Goal: Check status: Check status

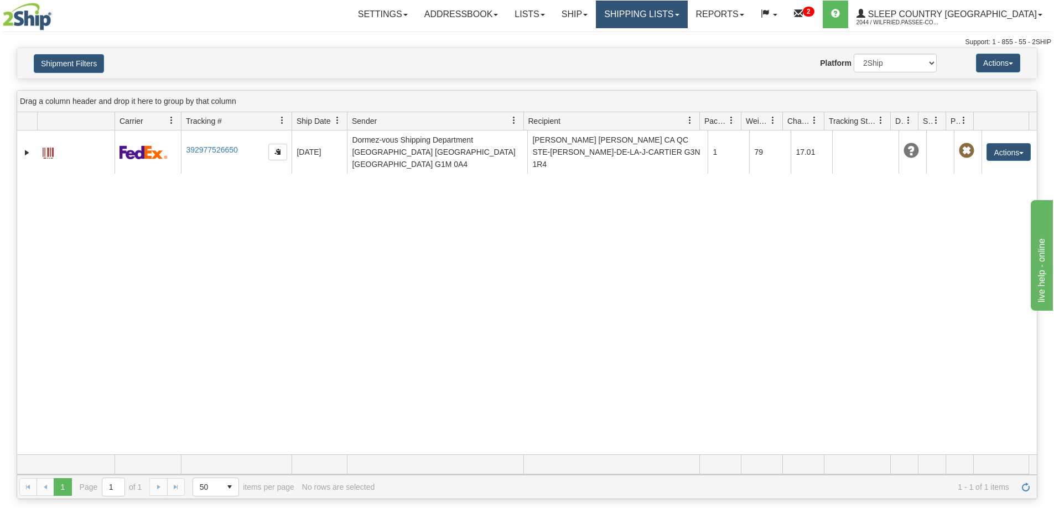
click at [687, 19] on link "Shipping lists" at bounding box center [641, 15] width 91 height 28
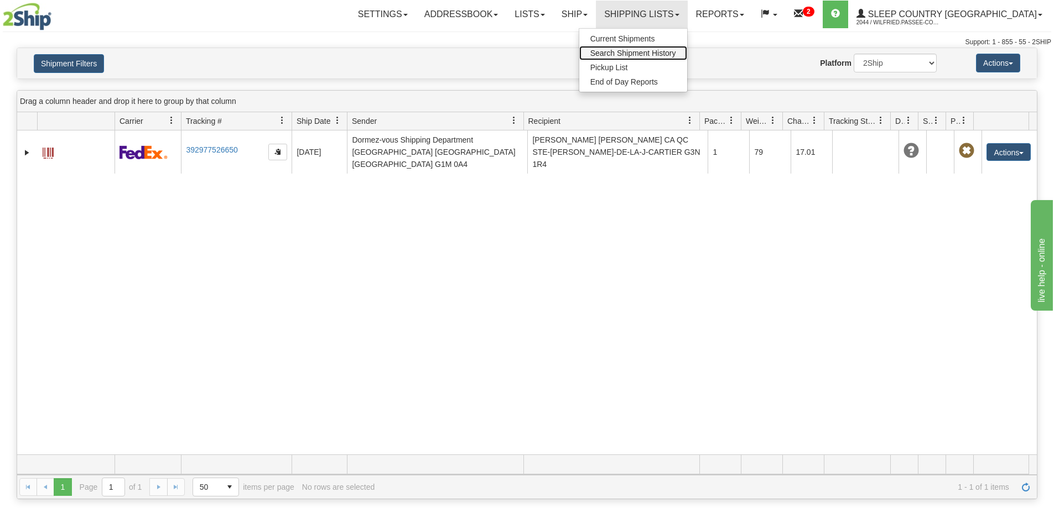
click at [676, 50] on span "Search Shipment History" at bounding box center [633, 53] width 86 height 9
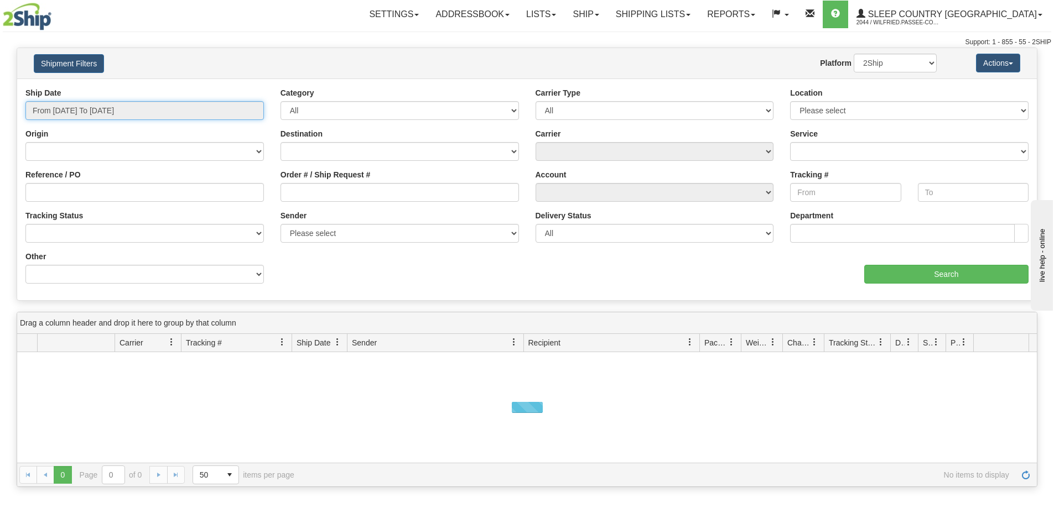
click at [129, 110] on input "From [DATE] To [DATE]" at bounding box center [144, 110] width 238 height 19
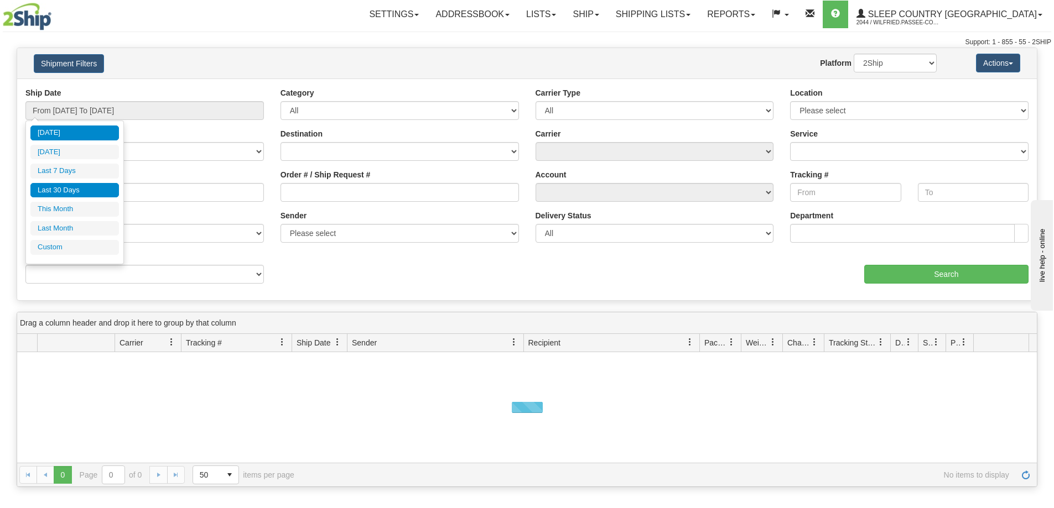
click at [95, 191] on li "Last 30 Days" at bounding box center [74, 190] width 88 height 15
type input "From [DATE] To [DATE]"
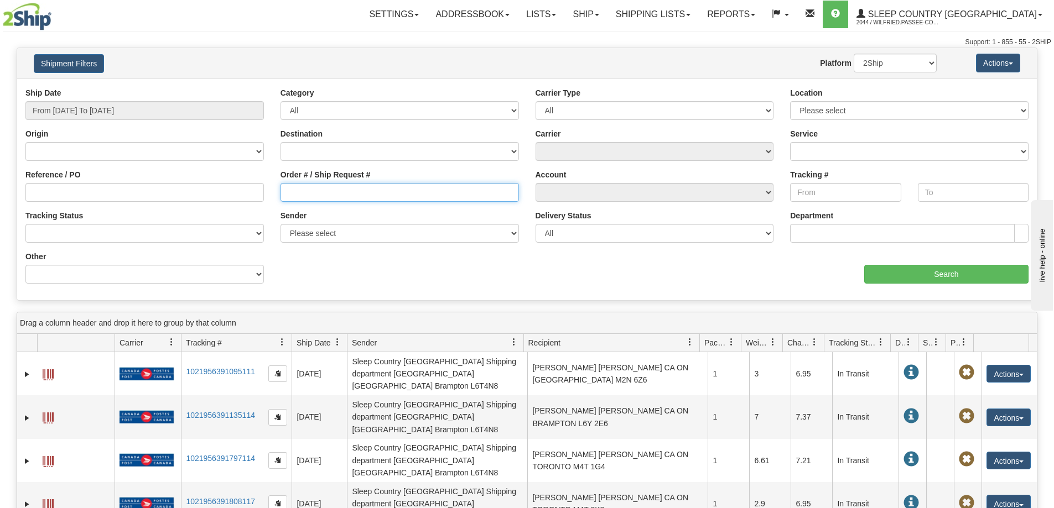
click at [351, 196] on input "Order # / Ship Request #" at bounding box center [399, 192] width 238 height 19
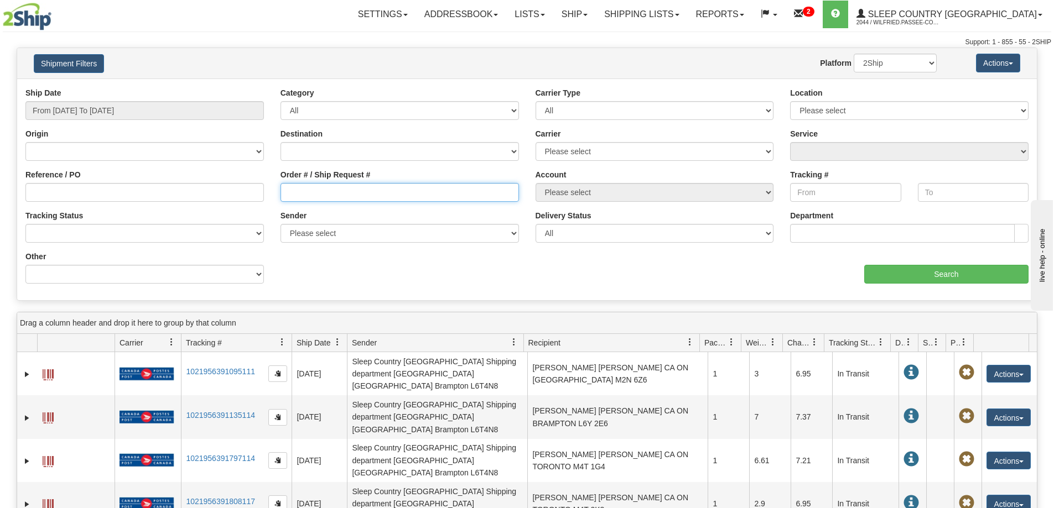
paste input "9000I066510"
type input "9000I066510"
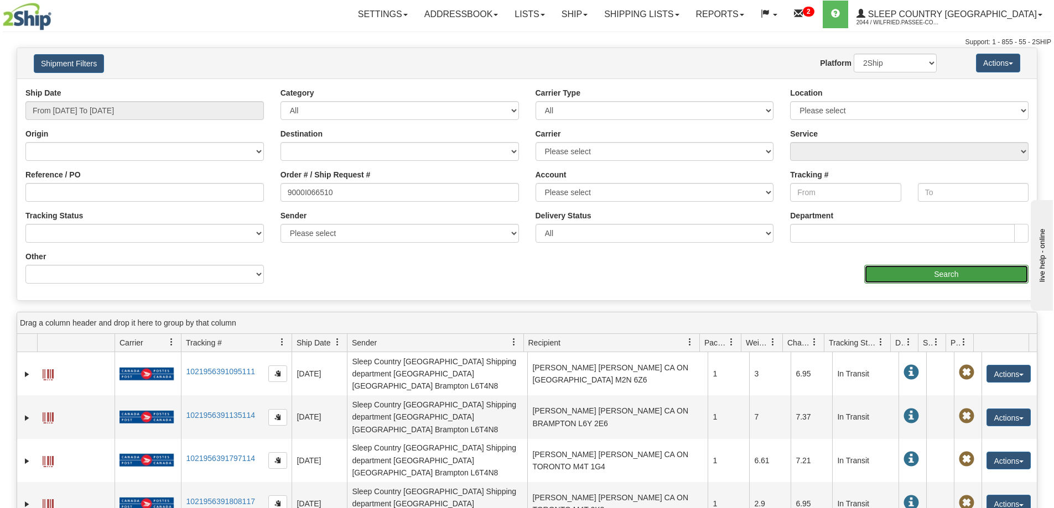
click at [887, 278] on input "Search" at bounding box center [946, 274] width 164 height 19
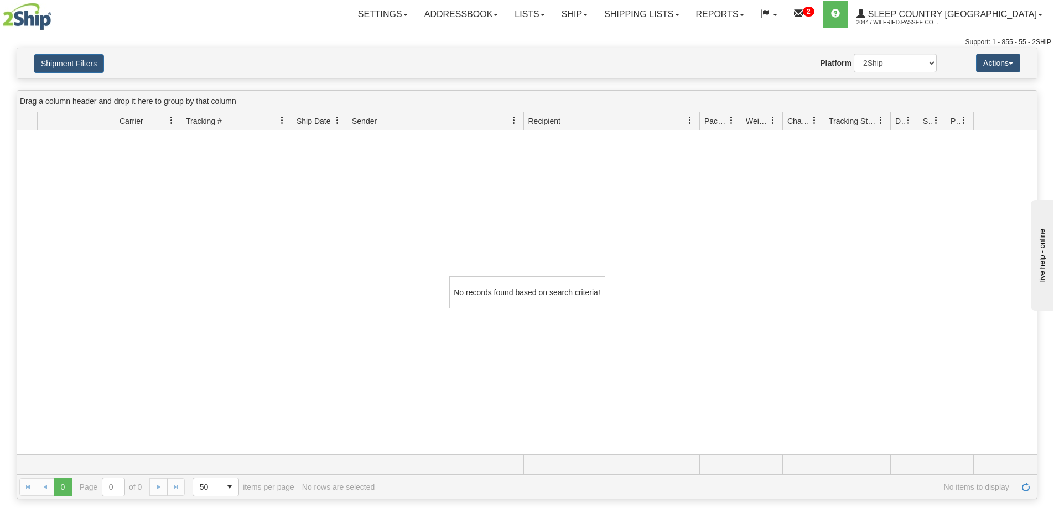
drag, startPoint x: 383, startPoint y: 29, endPoint x: 315, endPoint y: 3, distance: 72.8
click at [381, 29] on div "Toggle navigation Settings Shipping Preferences Fields Preferences New" at bounding box center [527, 24] width 1054 height 48
click at [675, 17] on link "Shipping lists" at bounding box center [641, 15] width 91 height 28
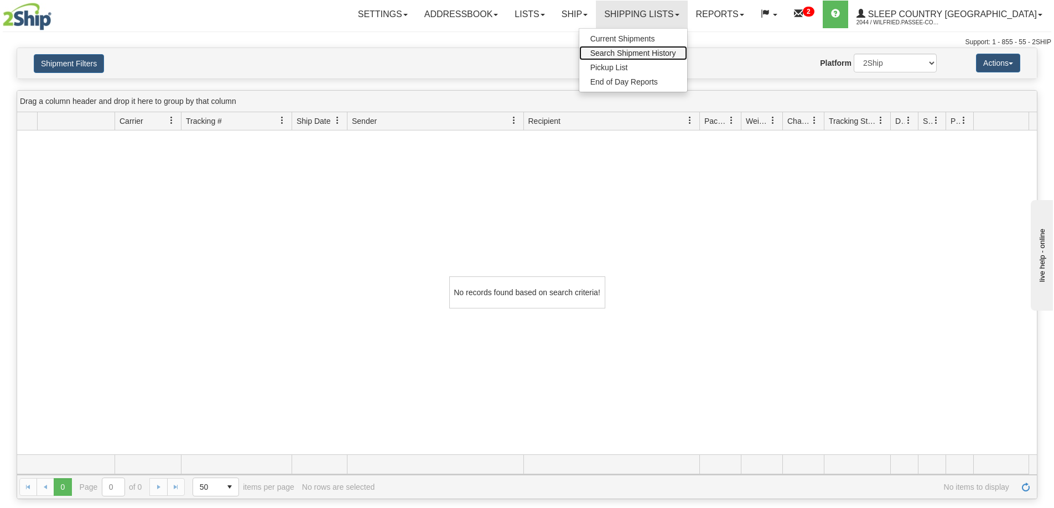
click at [676, 55] on span "Search Shipment History" at bounding box center [633, 53] width 86 height 9
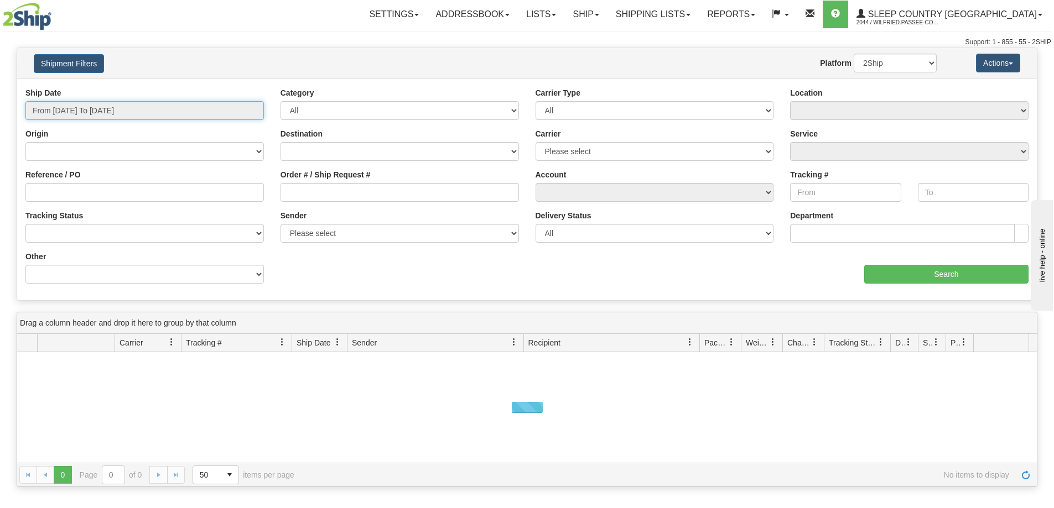
click at [139, 111] on input "From [DATE] To [DATE]" at bounding box center [144, 110] width 238 height 19
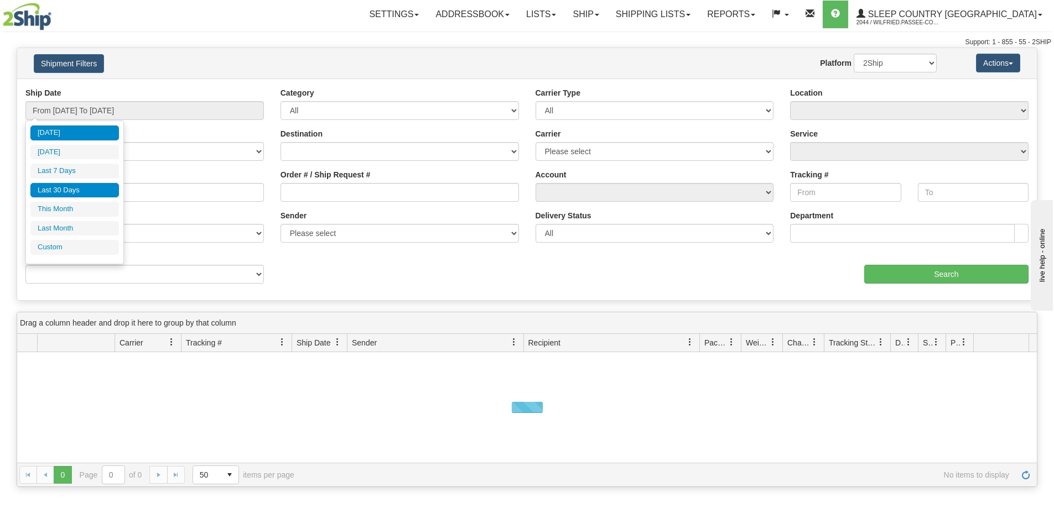
click at [79, 187] on li "Last 30 Days" at bounding box center [74, 190] width 88 height 15
type input "From [DATE] To [DATE]"
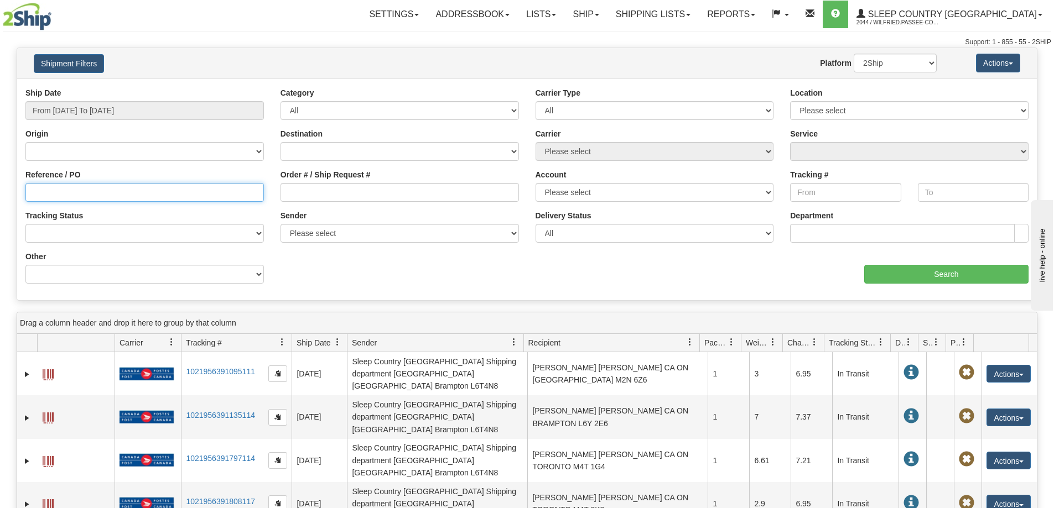
click at [145, 196] on input "Reference / PO" at bounding box center [144, 192] width 238 height 19
paste input "9000I066510"
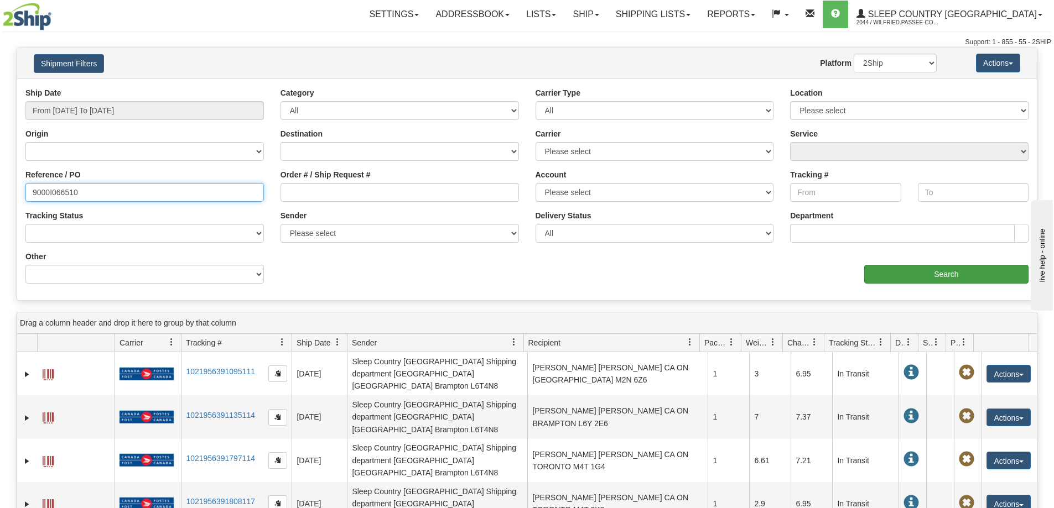
type input "9000I066510"
click at [943, 278] on input "Search" at bounding box center [946, 274] width 164 height 19
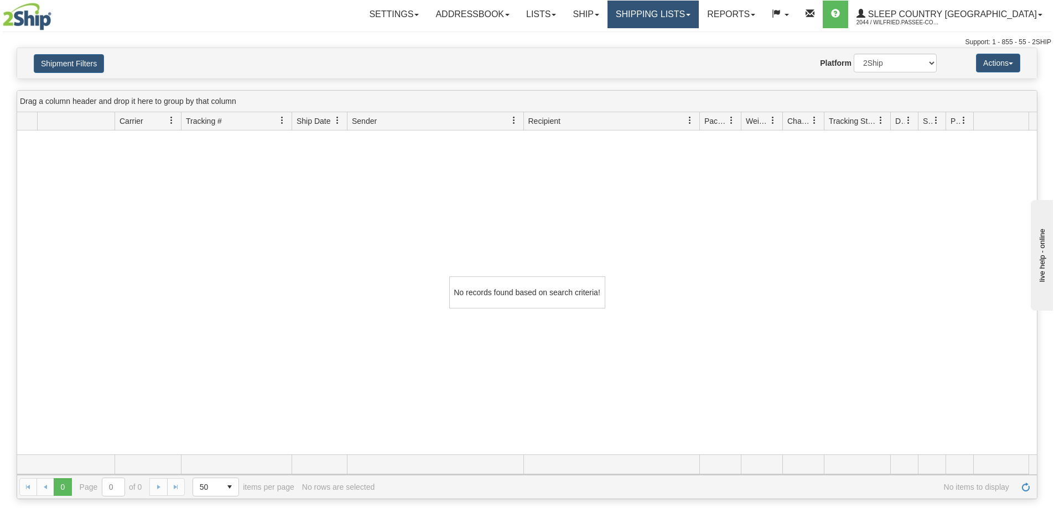
click at [694, 14] on link "Shipping lists" at bounding box center [652, 15] width 91 height 28
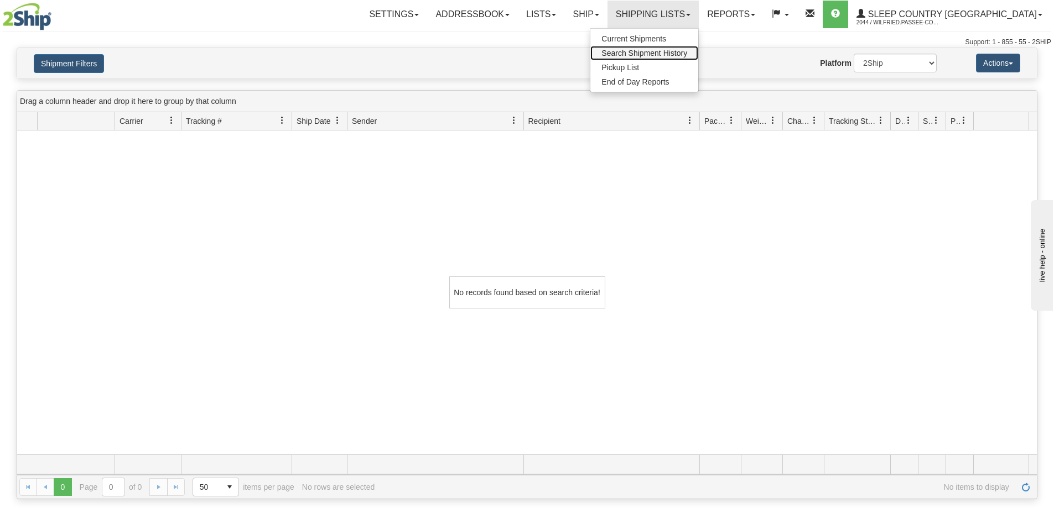
drag, startPoint x: 690, startPoint y: 53, endPoint x: 653, endPoint y: 66, distance: 40.1
click at [687, 53] on span "Search Shipment History" at bounding box center [644, 53] width 86 height 9
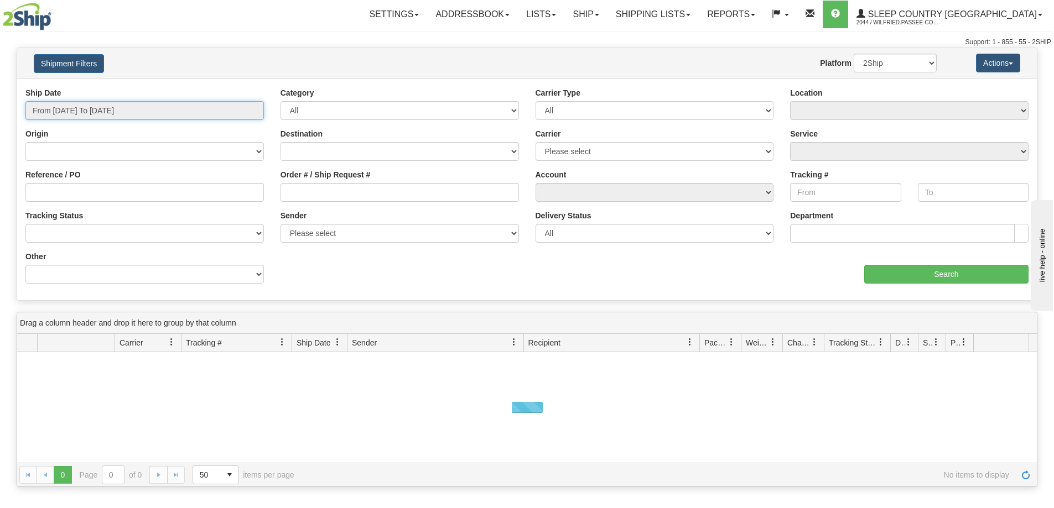
click at [97, 109] on input "From [DATE] To [DATE]" at bounding box center [144, 110] width 238 height 19
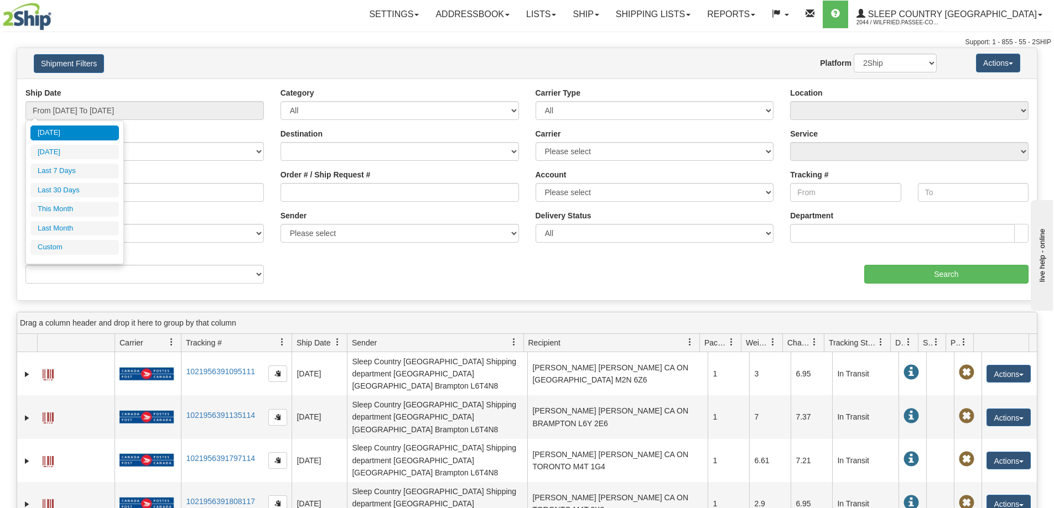
click at [82, 188] on li "Last 30 Days" at bounding box center [74, 190] width 88 height 15
type input "From [DATE] To [DATE]"
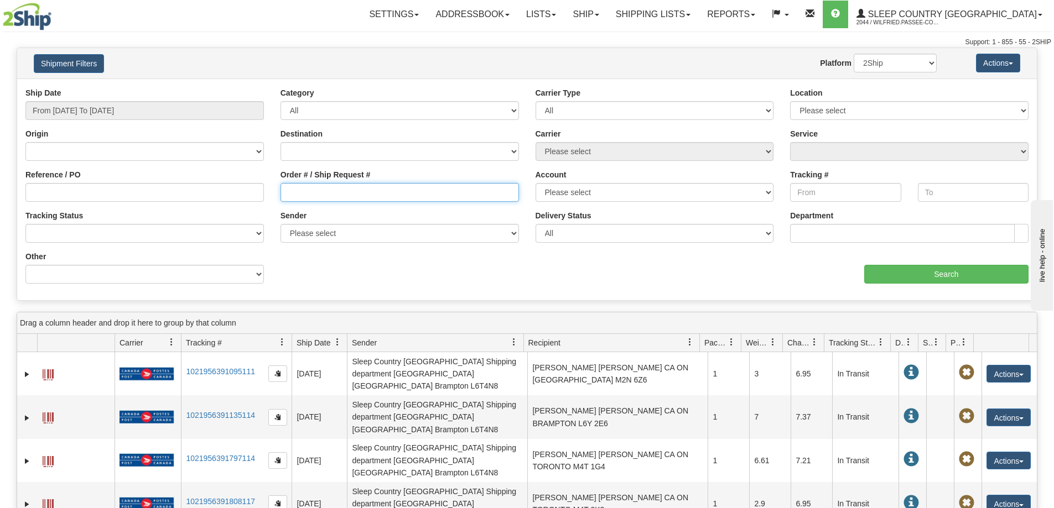
click at [301, 200] on input "Order # / Ship Request #" at bounding box center [399, 192] width 238 height 19
paste input "9000I066510"
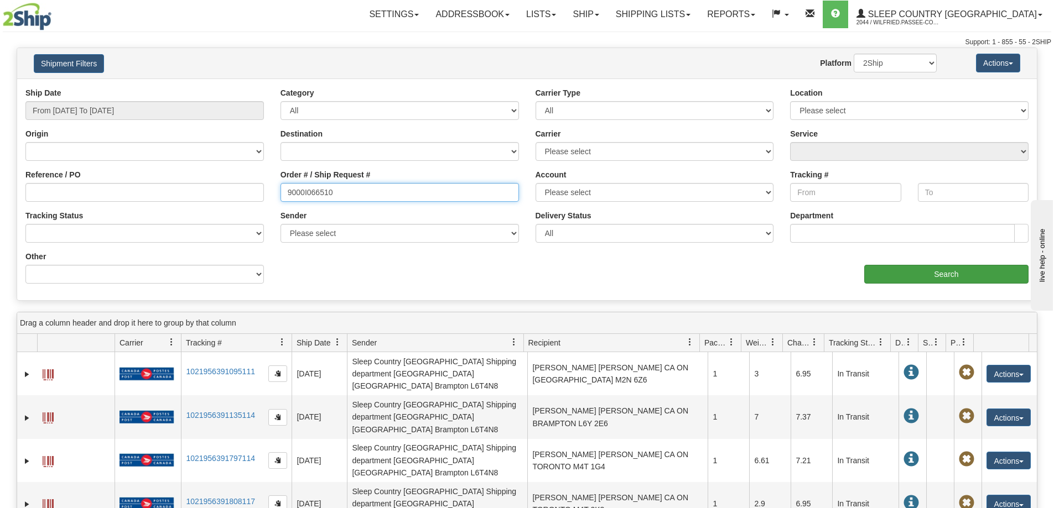
type input "9000I066510"
click at [940, 278] on input "Search" at bounding box center [946, 274] width 164 height 19
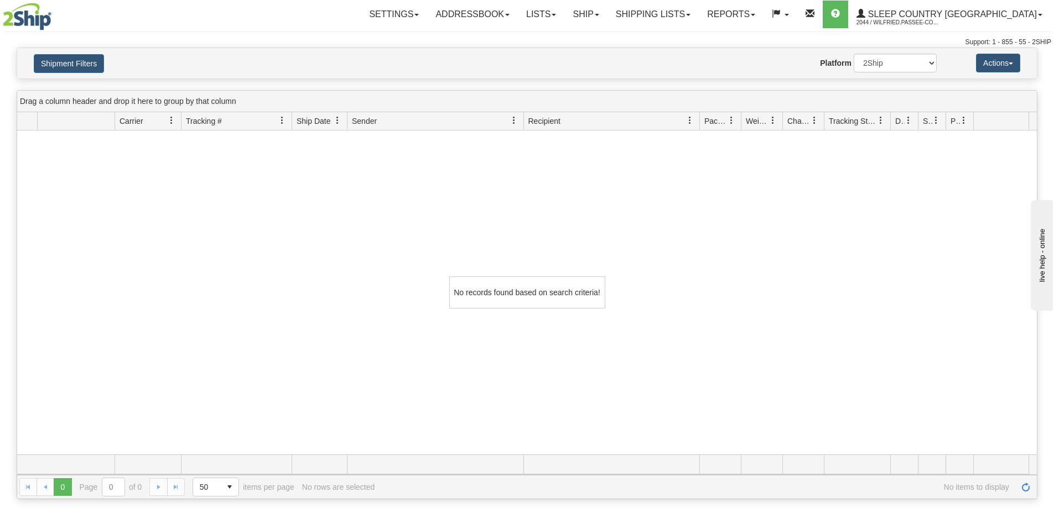
drag, startPoint x: 416, startPoint y: 29, endPoint x: 400, endPoint y: 29, distance: 16.0
click at [415, 29] on div "Toggle navigation Settings Shipping Preferences Fields Preferences New" at bounding box center [527, 24] width 1054 height 48
click at [699, 13] on link "Shipping lists" at bounding box center [652, 15] width 91 height 28
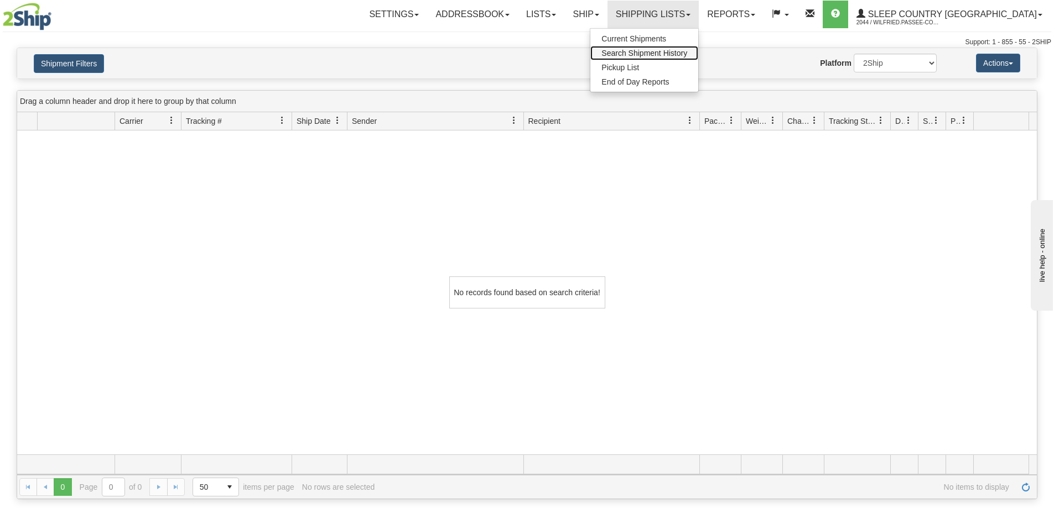
click at [687, 50] on span "Search Shipment History" at bounding box center [644, 53] width 86 height 9
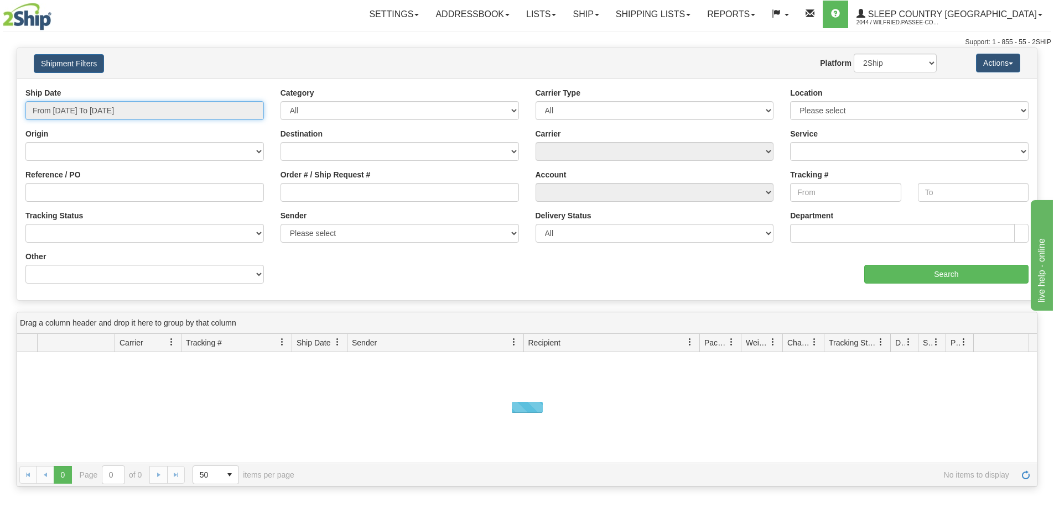
click at [148, 111] on input "From [DATE] To [DATE]" at bounding box center [144, 110] width 238 height 19
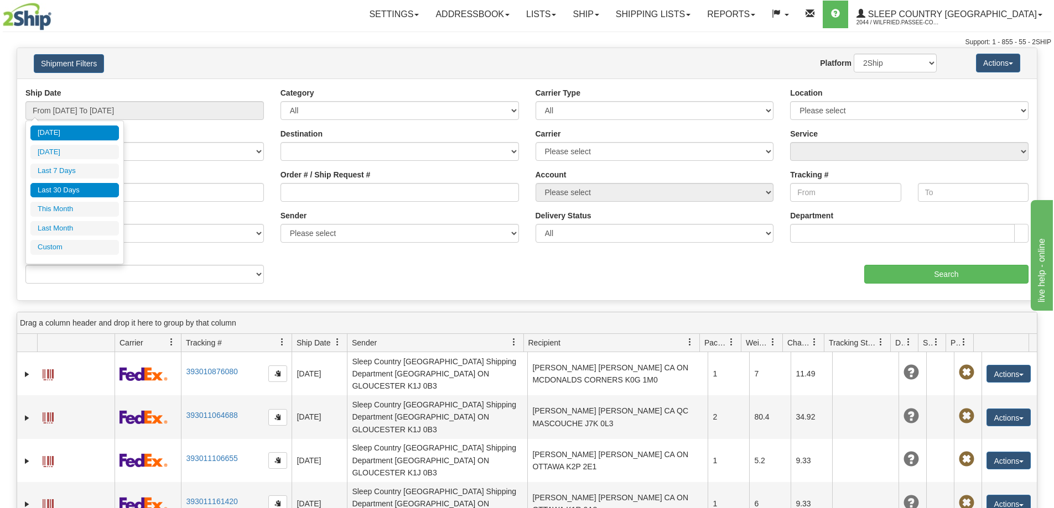
click at [98, 189] on li "Last 30 Days" at bounding box center [74, 190] width 88 height 15
type input "From [DATE] To [DATE]"
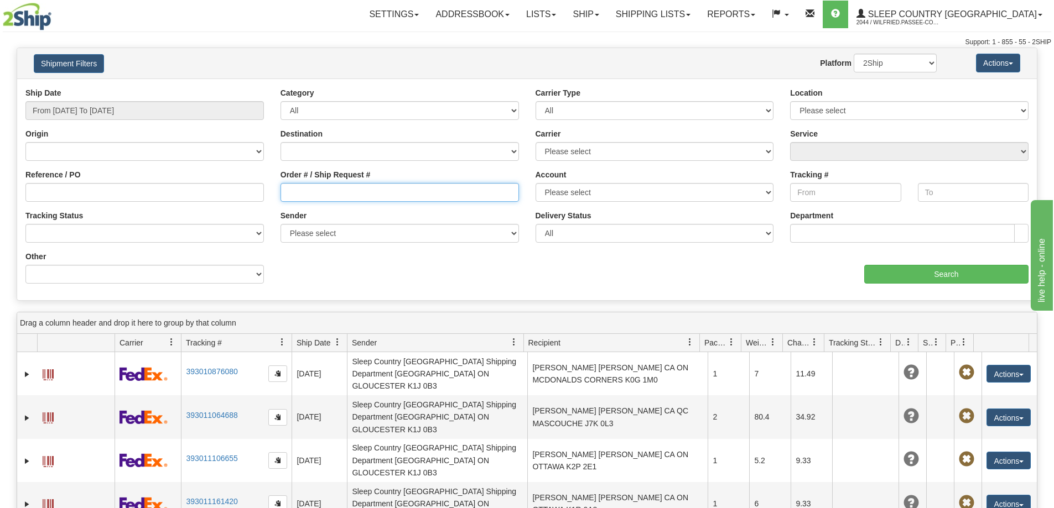
drag, startPoint x: 355, startPoint y: 199, endPoint x: 374, endPoint y: 193, distance: 20.1
click at [354, 198] on input "Order # / Ship Request #" at bounding box center [399, 192] width 238 height 19
paste input "9000I054444"
type input "9000I054444"
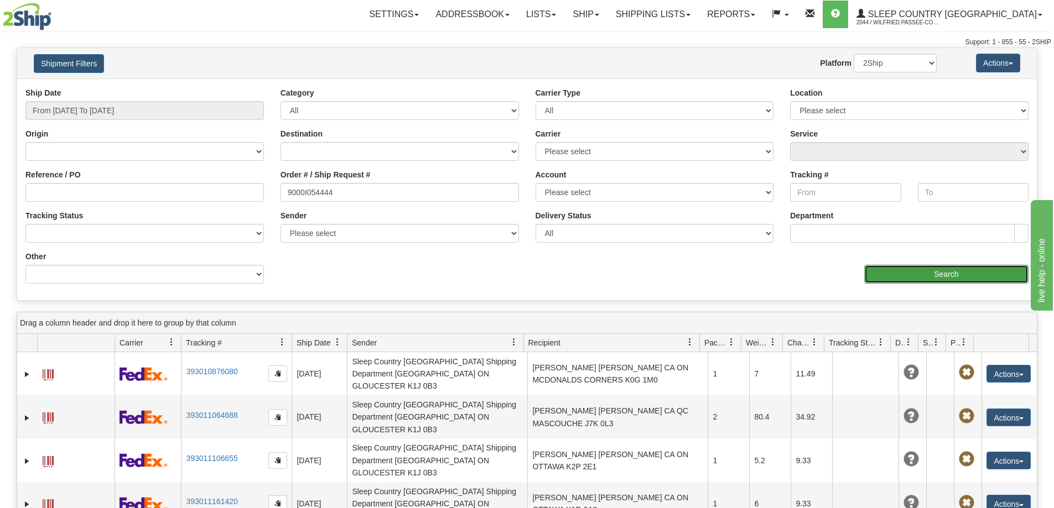
click at [905, 274] on input "Search" at bounding box center [946, 274] width 164 height 19
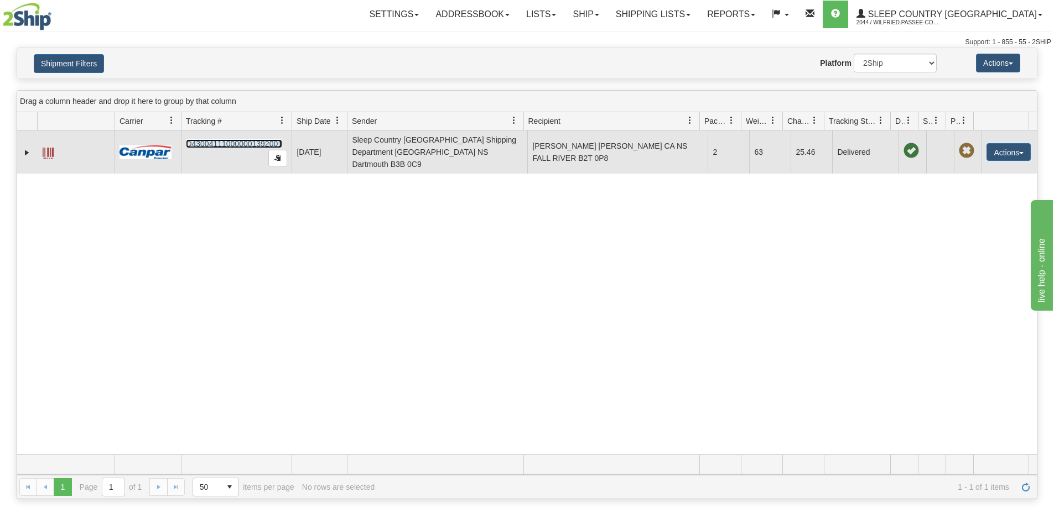
click at [258, 139] on link "D430041110000001392001" at bounding box center [234, 143] width 96 height 9
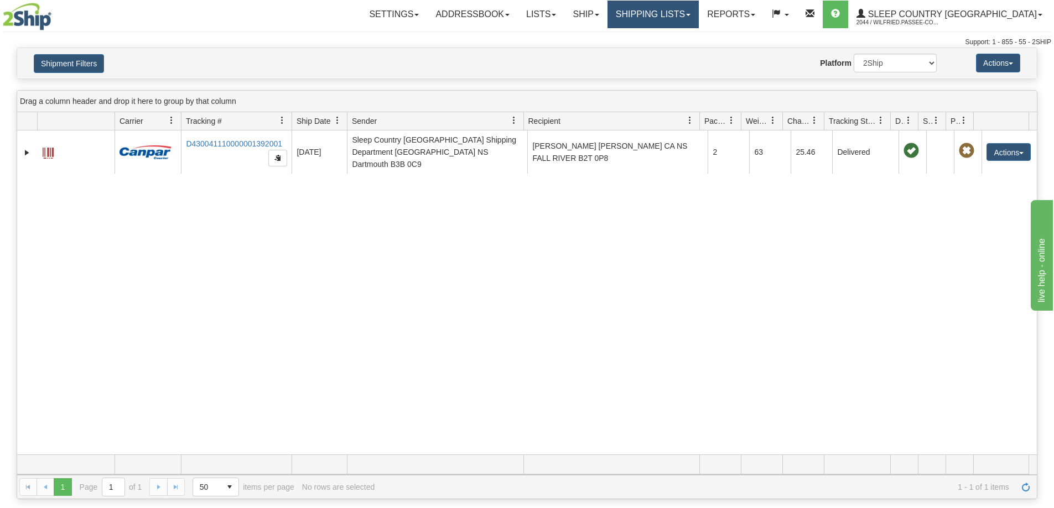
click at [699, 6] on link "Shipping lists" at bounding box center [652, 15] width 91 height 28
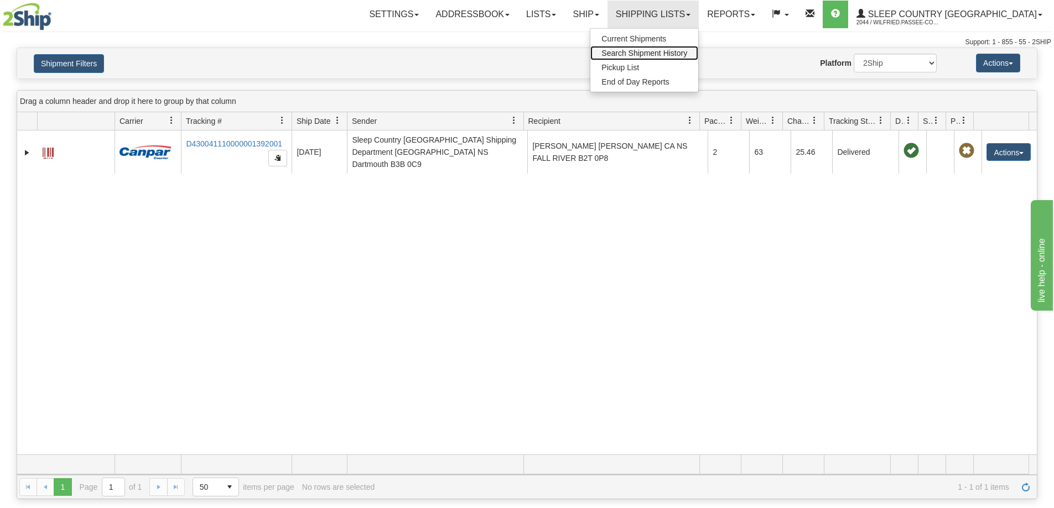
click at [687, 54] on span "Search Shipment History" at bounding box center [644, 53] width 86 height 9
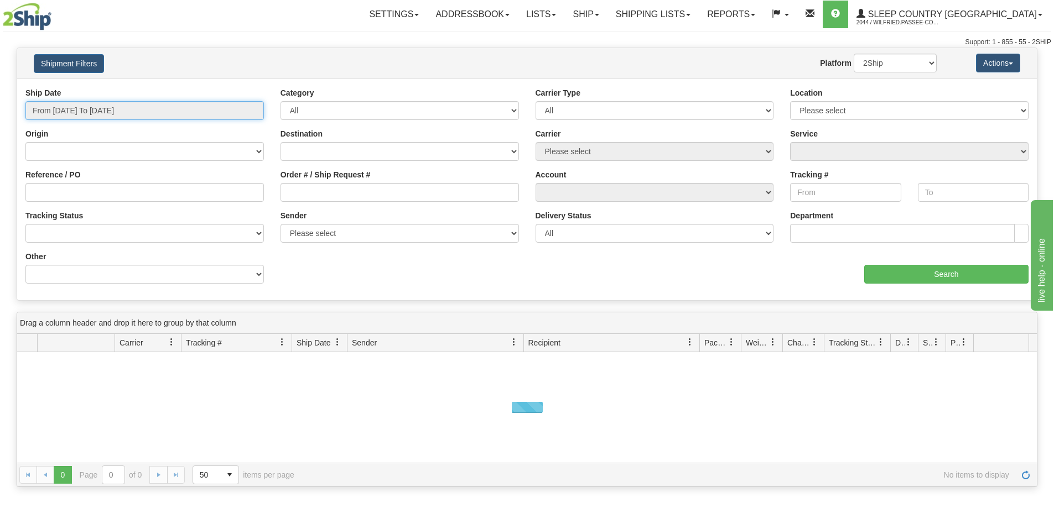
click at [116, 110] on input "From [DATE] To [DATE]" at bounding box center [144, 110] width 238 height 19
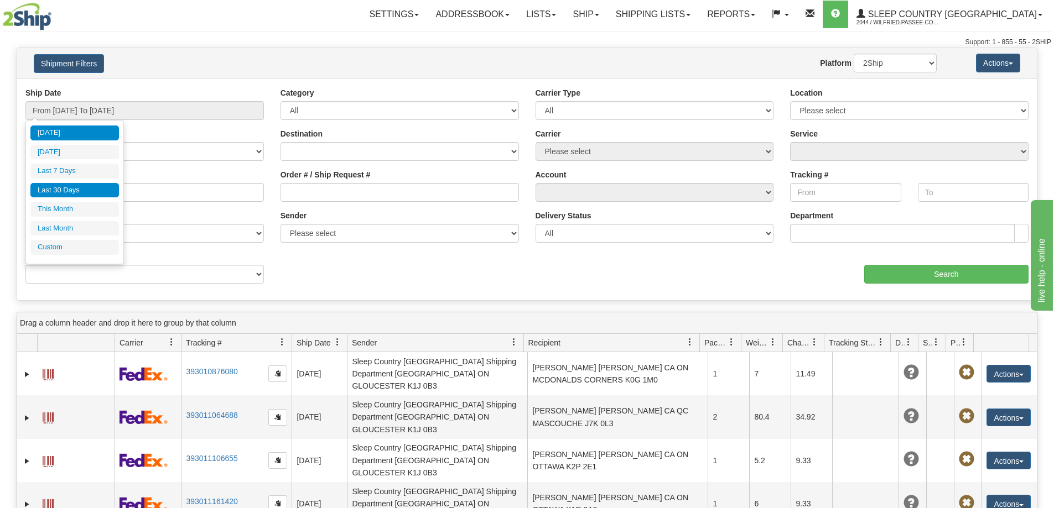
drag, startPoint x: 96, startPoint y: 187, endPoint x: 309, endPoint y: 186, distance: 212.9
click at [97, 188] on li "Last 30 Days" at bounding box center [74, 190] width 88 height 15
type input "From [DATE] To [DATE]"
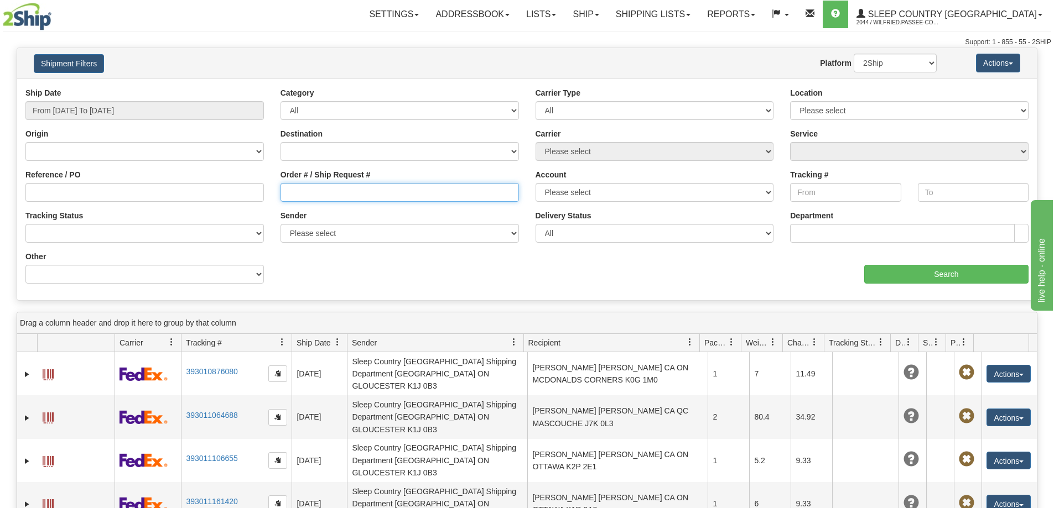
drag, startPoint x: 350, startPoint y: 199, endPoint x: 356, endPoint y: 199, distance: 5.6
click at [351, 199] on input "Order # / Ship Request #" at bounding box center [399, 192] width 238 height 19
paste input "9000I054444"
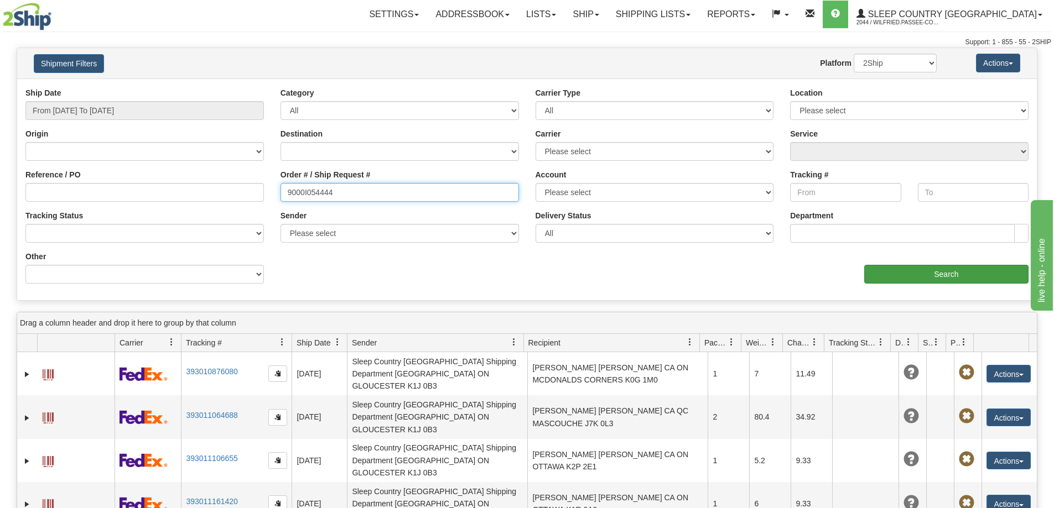
type input "9000I054444"
click at [886, 271] on input "Search" at bounding box center [946, 274] width 164 height 19
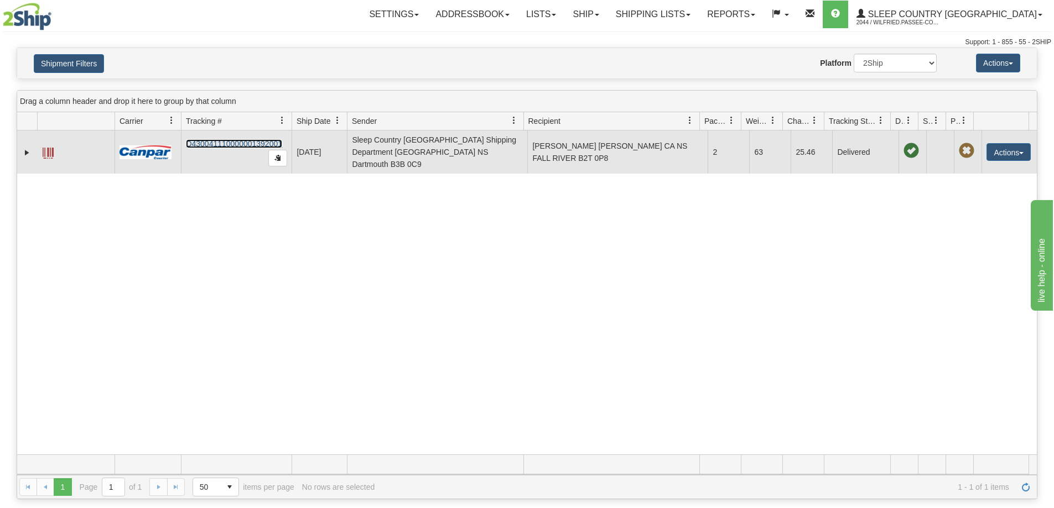
click at [238, 139] on link "D430041110000001392001" at bounding box center [234, 143] width 96 height 9
click at [562, 153] on td "STACI FOSTER STACI FOSTER CA NS FALL RIVER B2T 0P8" at bounding box center [617, 152] width 180 height 43
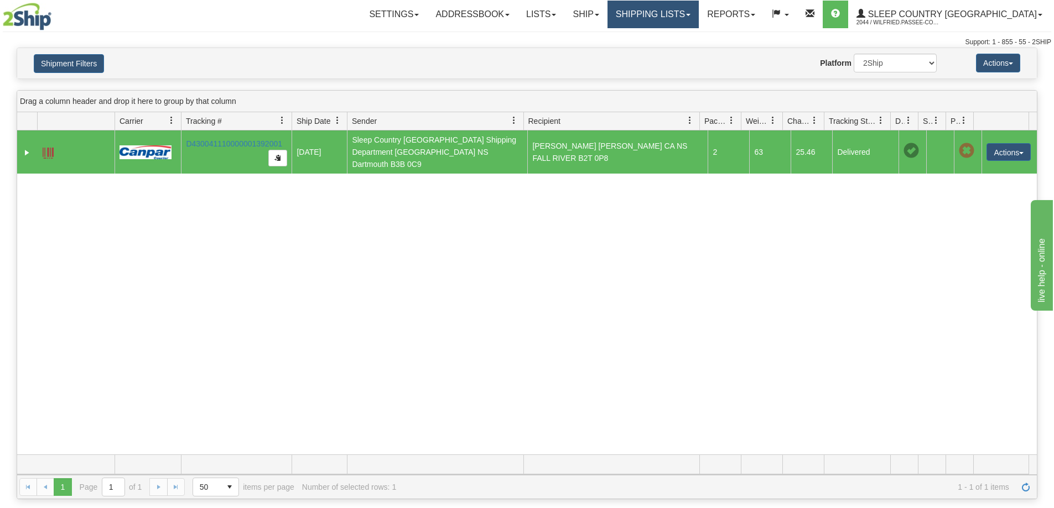
click at [699, 16] on link "Shipping lists" at bounding box center [652, 15] width 91 height 28
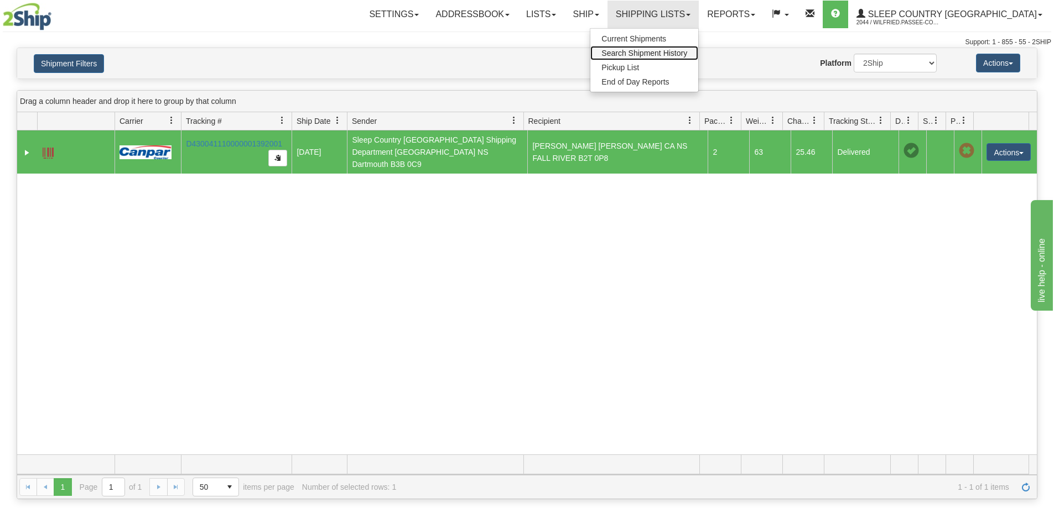
click at [687, 52] on span "Search Shipment History" at bounding box center [644, 53] width 86 height 9
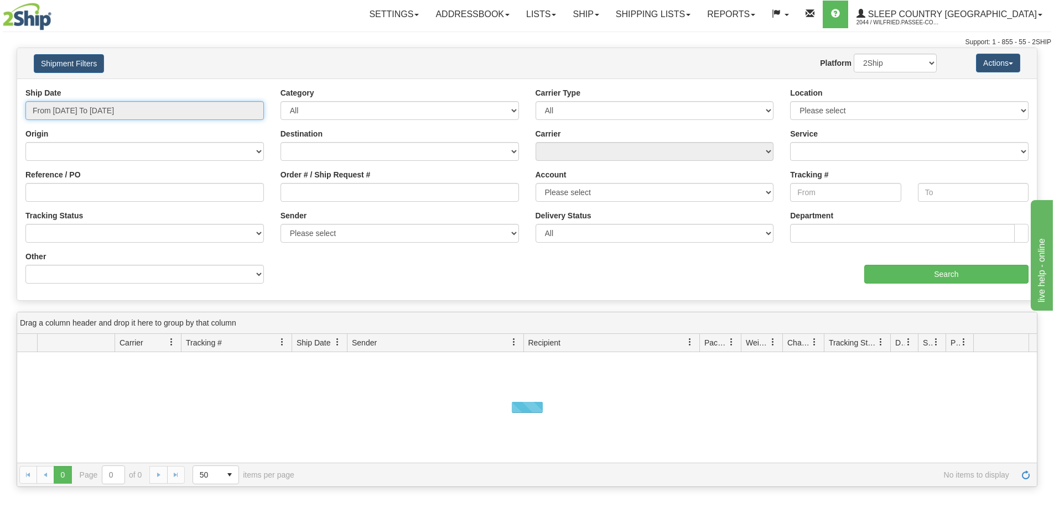
click at [127, 103] on input "From [DATE] To [DATE]" at bounding box center [144, 110] width 238 height 19
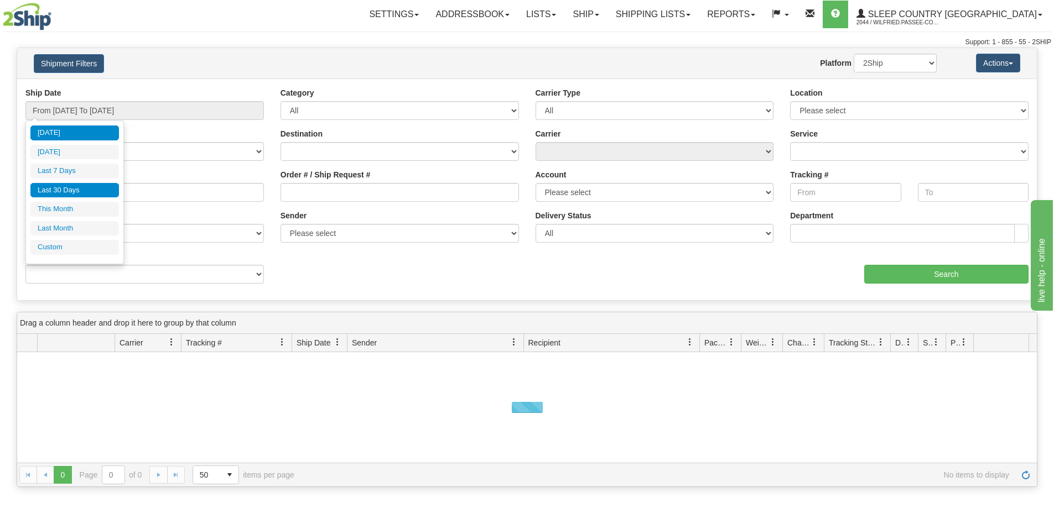
click at [96, 189] on li "Last 30 Days" at bounding box center [74, 190] width 88 height 15
type input "From [DATE] To [DATE]"
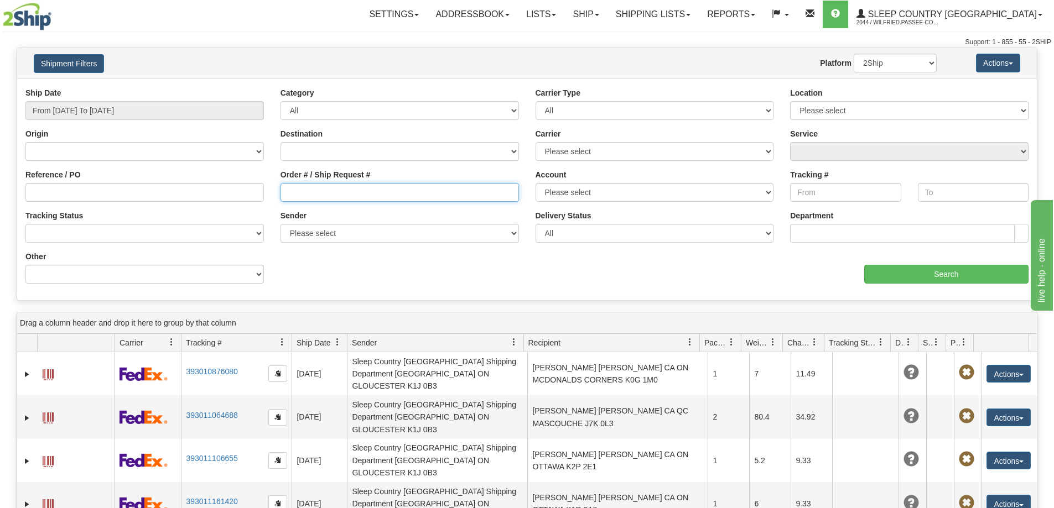
click at [352, 194] on input "Order # / Ship Request #" at bounding box center [399, 192] width 238 height 19
paste input "9000I027477"
type input "9000I027477"
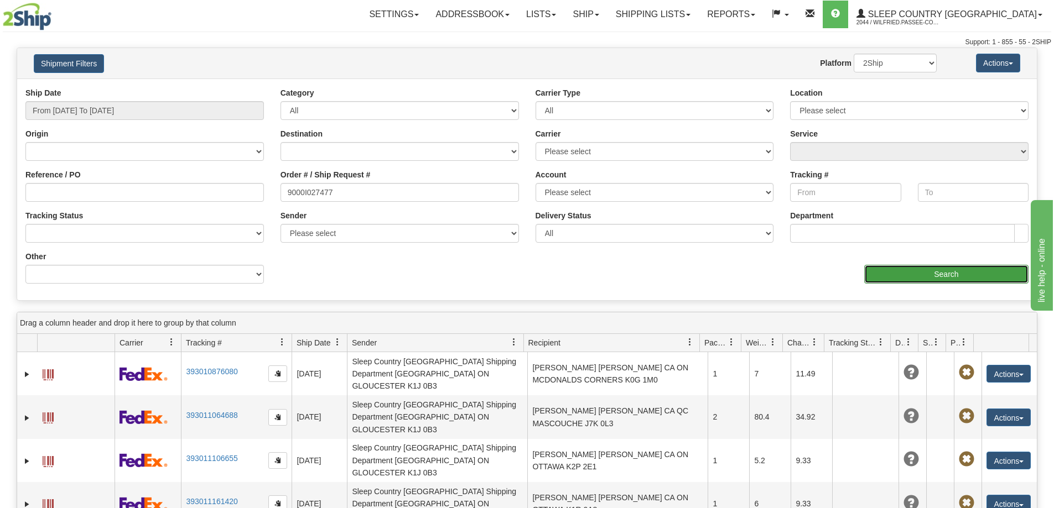
click at [902, 280] on input "Search" at bounding box center [946, 274] width 164 height 19
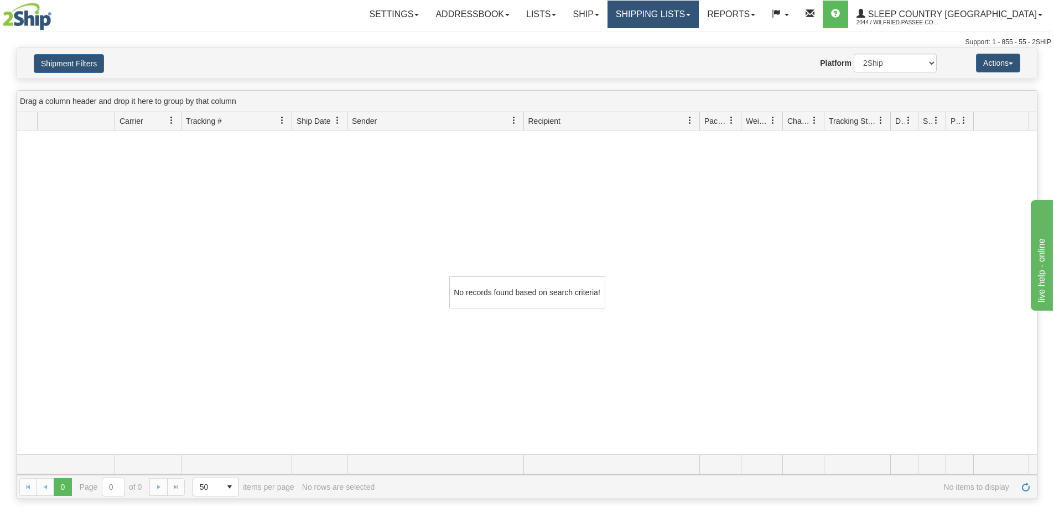
click at [662, 12] on link "Shipping lists" at bounding box center [652, 15] width 91 height 28
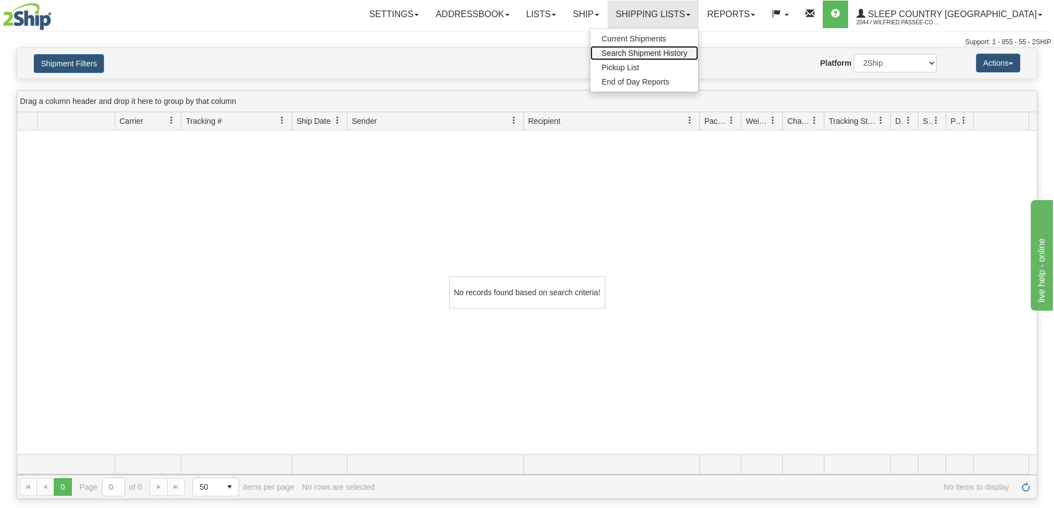
drag, startPoint x: 681, startPoint y: 51, endPoint x: 675, endPoint y: 58, distance: 9.1
click at [680, 51] on span "Search Shipment History" at bounding box center [644, 53] width 86 height 9
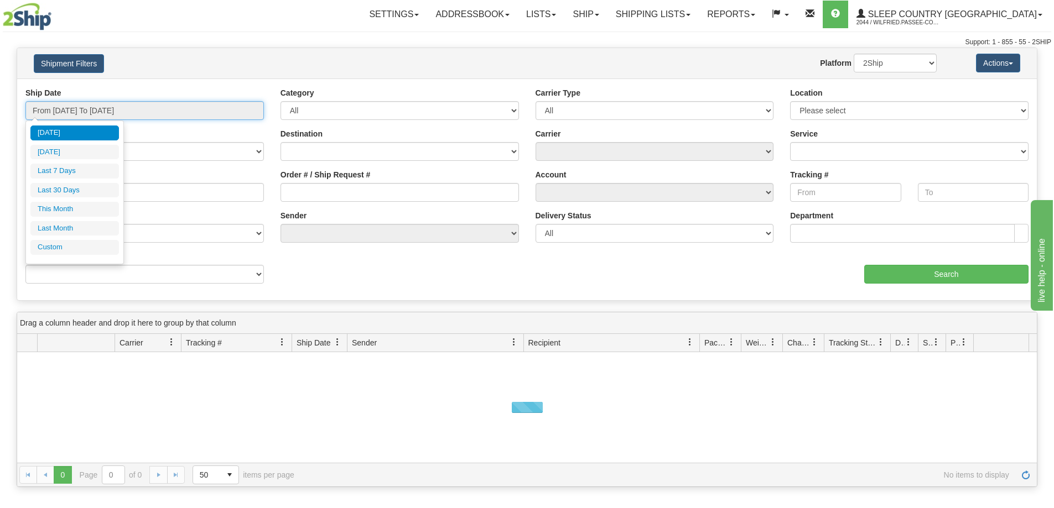
drag, startPoint x: 124, startPoint y: 110, endPoint x: 118, endPoint y: 146, distance: 37.0
click at [124, 110] on input "From [DATE] To [DATE]" at bounding box center [144, 110] width 238 height 19
click at [105, 191] on li "Last 30 Days" at bounding box center [74, 190] width 88 height 15
type input "From 08/11/2025 To 09/09/2025"
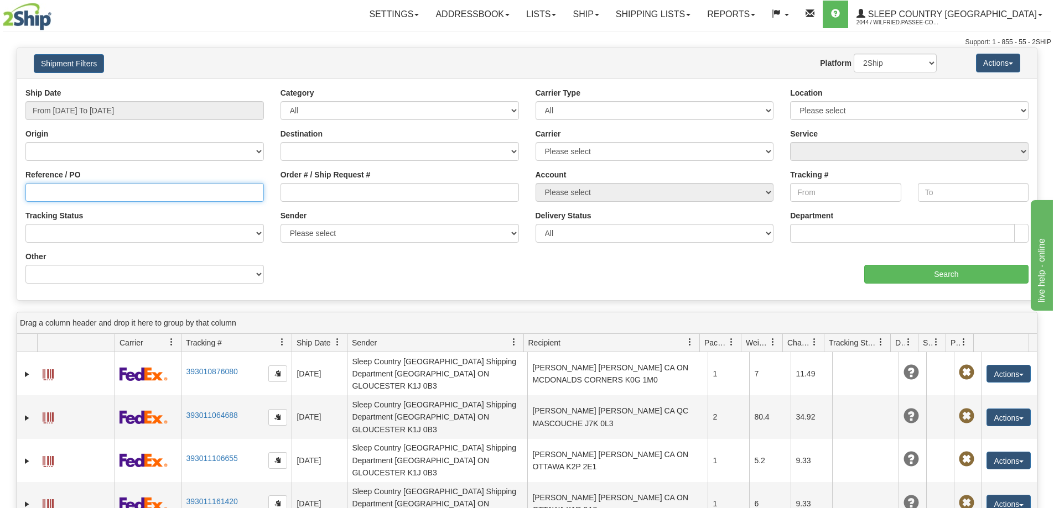
click at [95, 196] on input "Reference / PO" at bounding box center [144, 192] width 238 height 19
paste input "9000I027477"
type input "9000I027477"
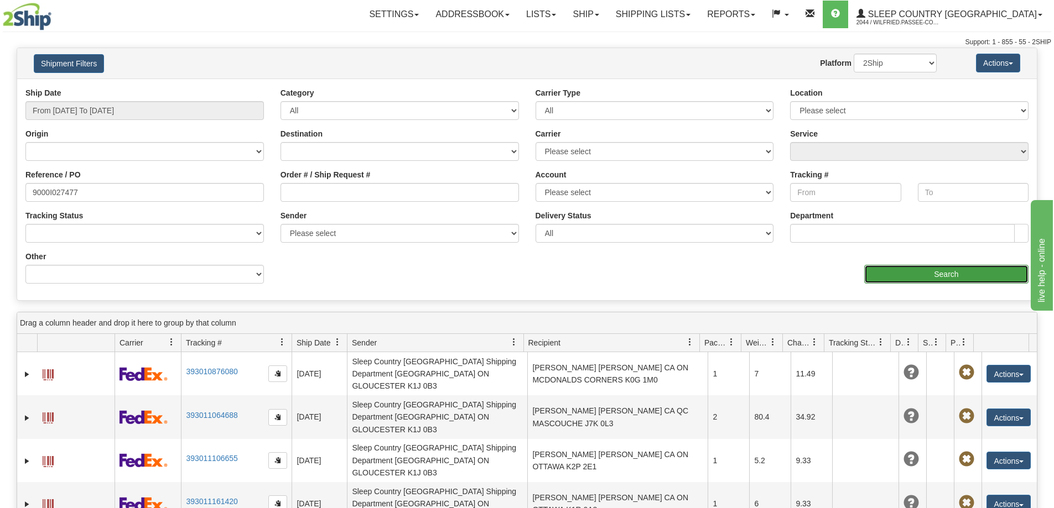
click at [955, 283] on input "Search" at bounding box center [946, 274] width 164 height 19
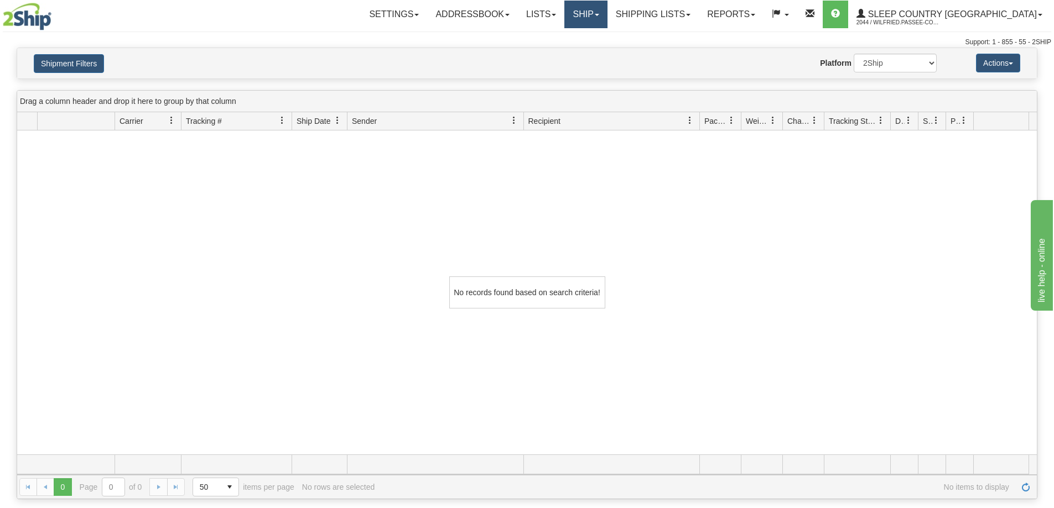
click at [607, 18] on link "Ship" at bounding box center [585, 15] width 43 height 28
click at [694, 15] on link "Shipping lists" at bounding box center [652, 15] width 91 height 28
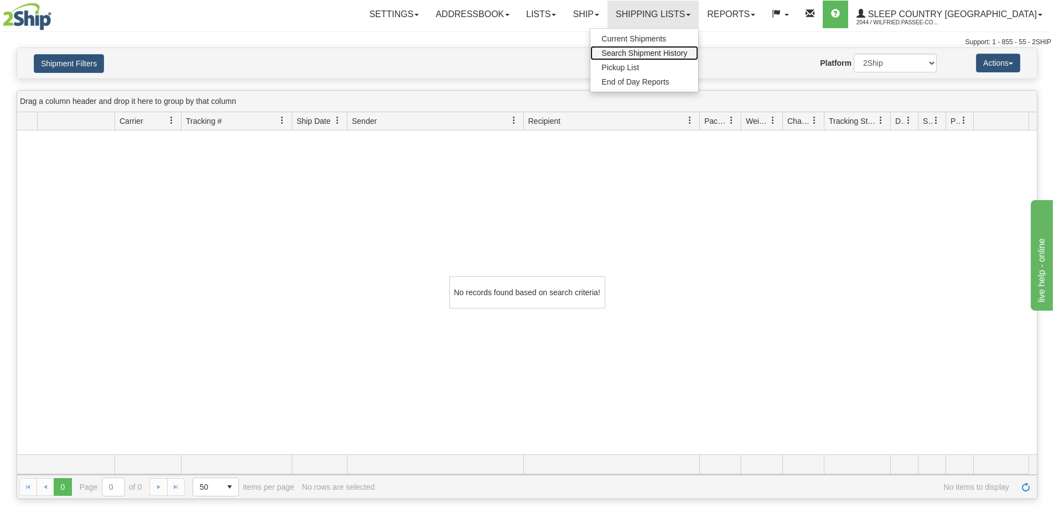
click at [687, 49] on span "Search Shipment History" at bounding box center [644, 53] width 86 height 9
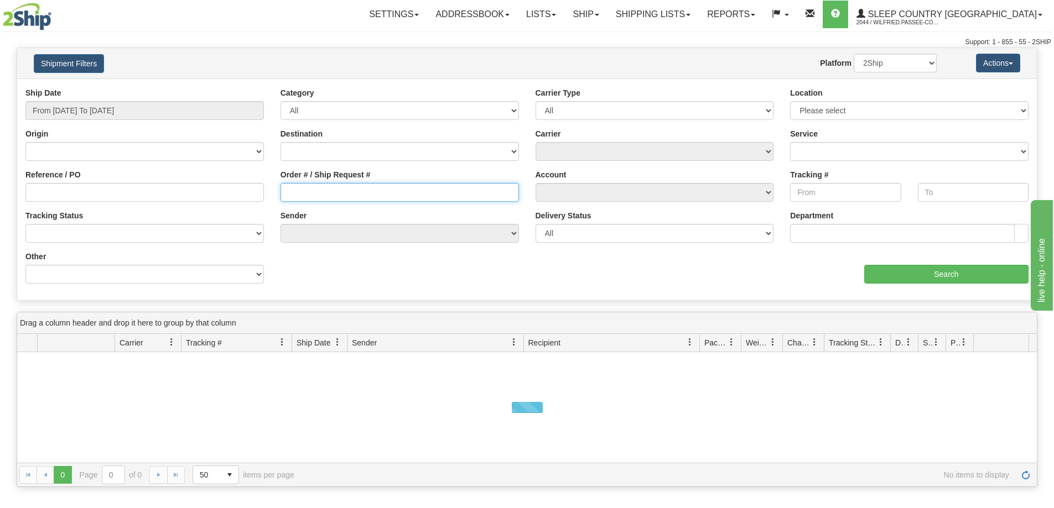
drag, startPoint x: 308, startPoint y: 191, endPoint x: 461, endPoint y: 227, distance: 158.0
click at [307, 191] on input "Order # / Ship Request #" at bounding box center [399, 192] width 238 height 19
paste input "9000I027477"
type input "9000I027477"
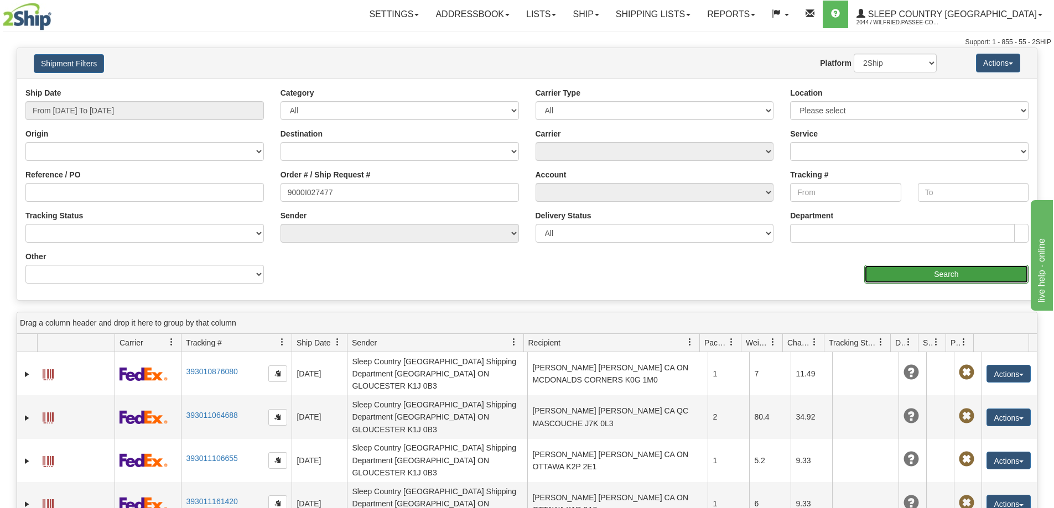
click at [906, 274] on input "Search" at bounding box center [946, 274] width 164 height 19
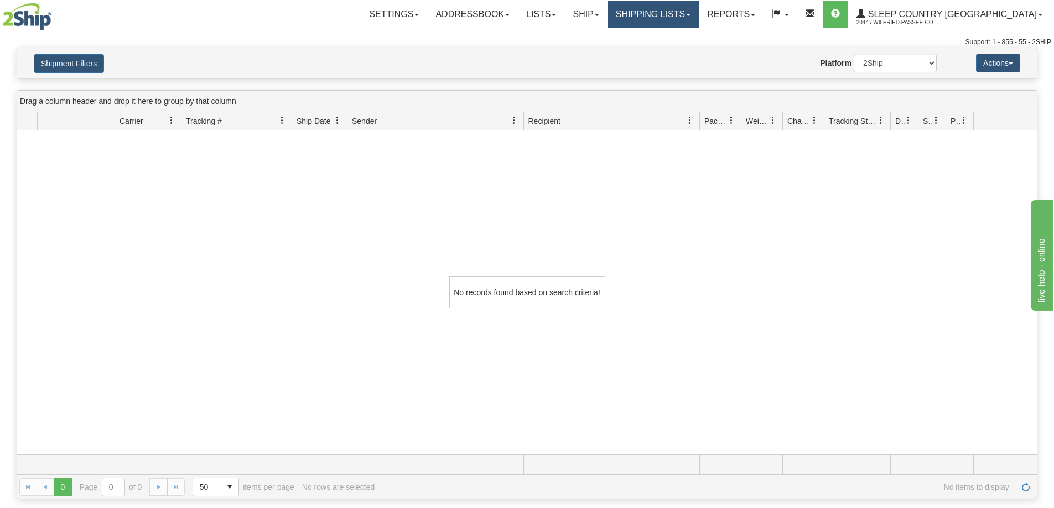
click at [692, 19] on link "Shipping lists" at bounding box center [652, 15] width 91 height 28
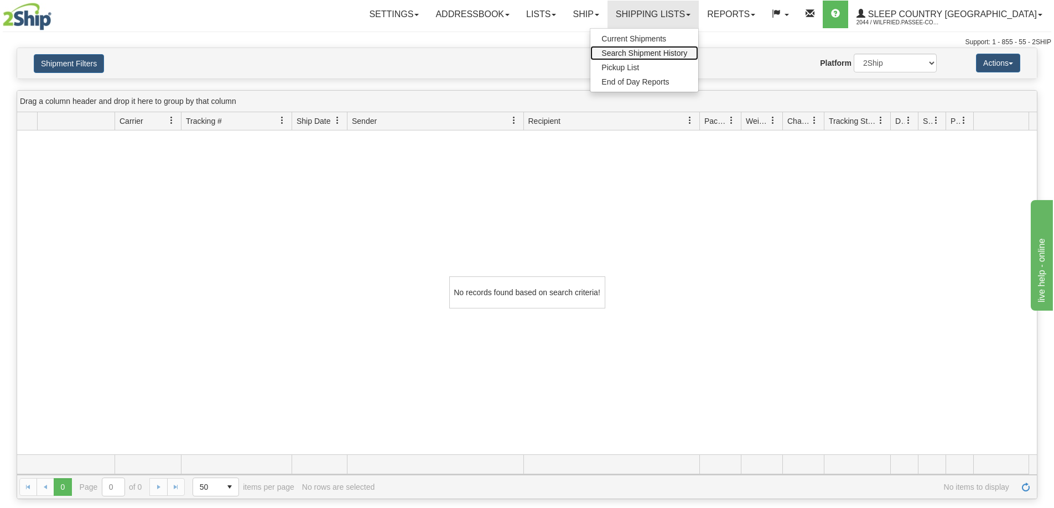
click at [687, 53] on span "Search Shipment History" at bounding box center [644, 53] width 86 height 9
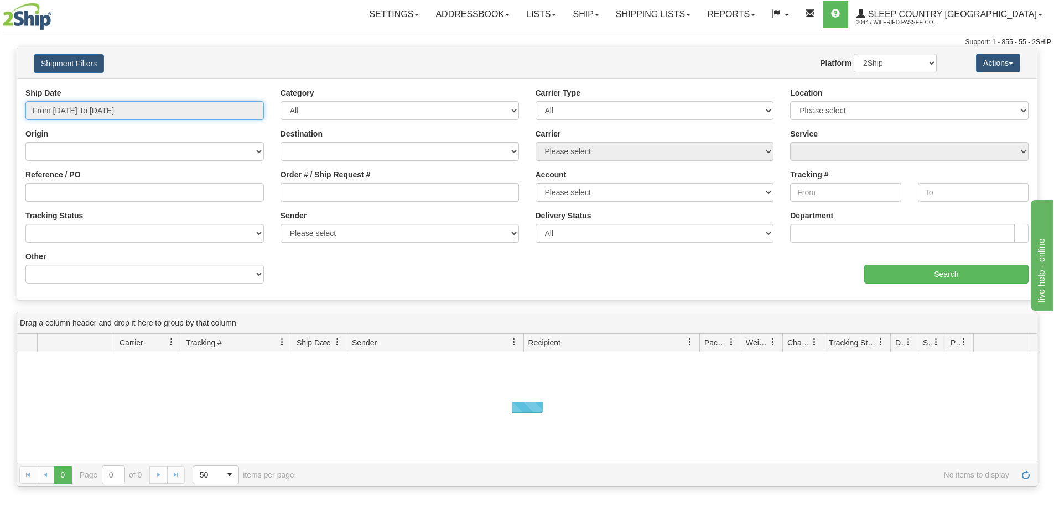
click at [81, 113] on input "From [DATE] To [DATE]" at bounding box center [144, 110] width 238 height 19
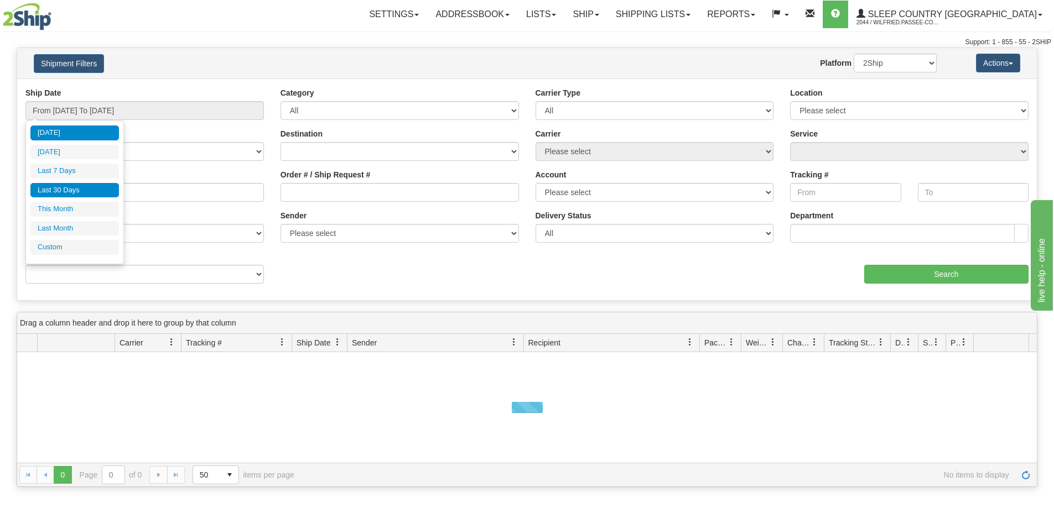
click at [76, 189] on li "Last 30 Days" at bounding box center [74, 190] width 88 height 15
type input "From [DATE] To [DATE]"
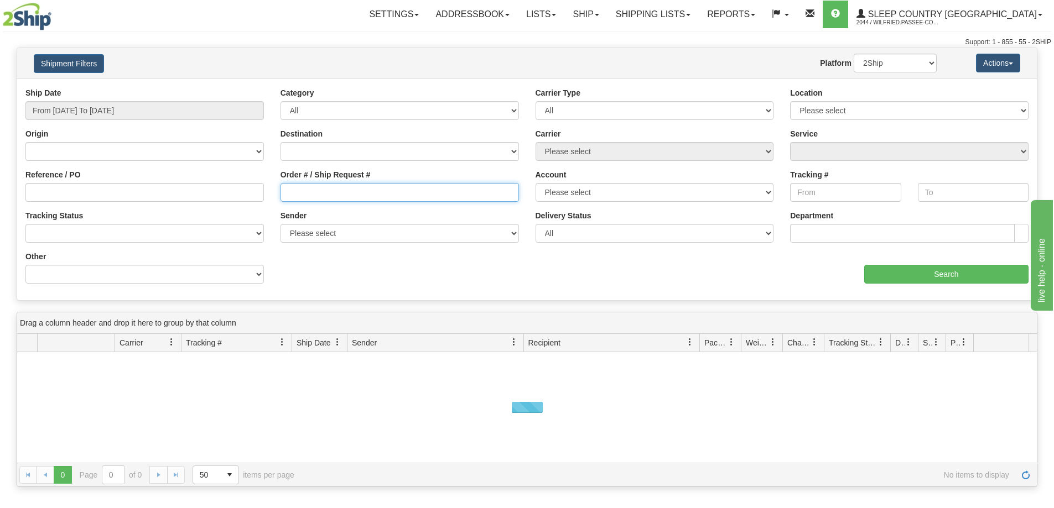
click at [315, 196] on input "Order # / Ship Request #" at bounding box center [399, 192] width 238 height 19
paste input "9000I027477"
type input "9000I027477"
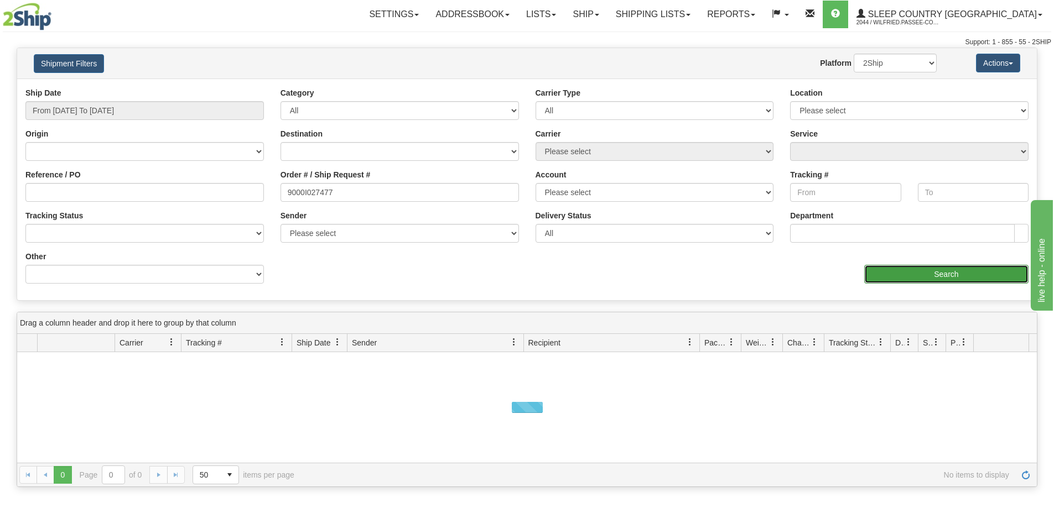
click at [950, 278] on input "Search" at bounding box center [946, 274] width 164 height 19
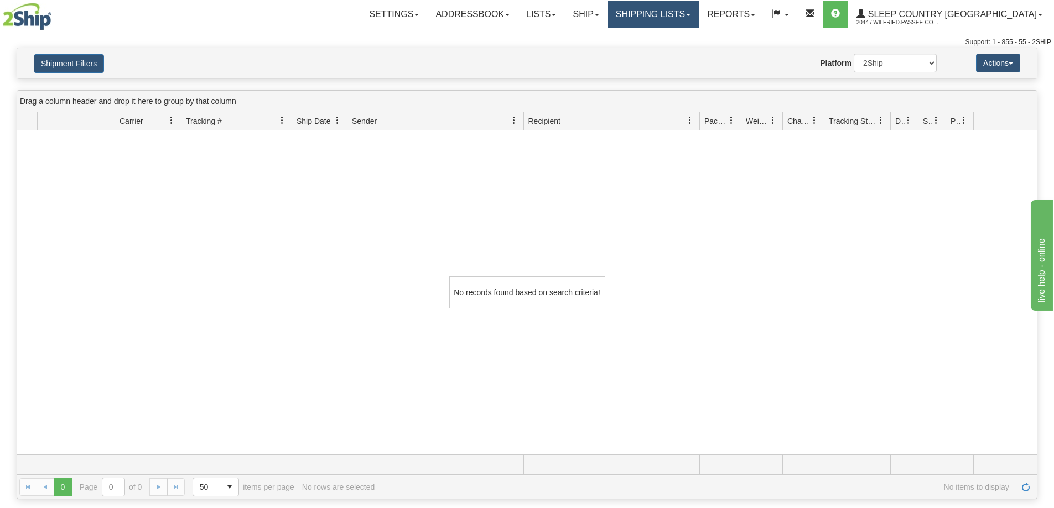
click at [685, 18] on link "Shipping lists" at bounding box center [652, 15] width 91 height 28
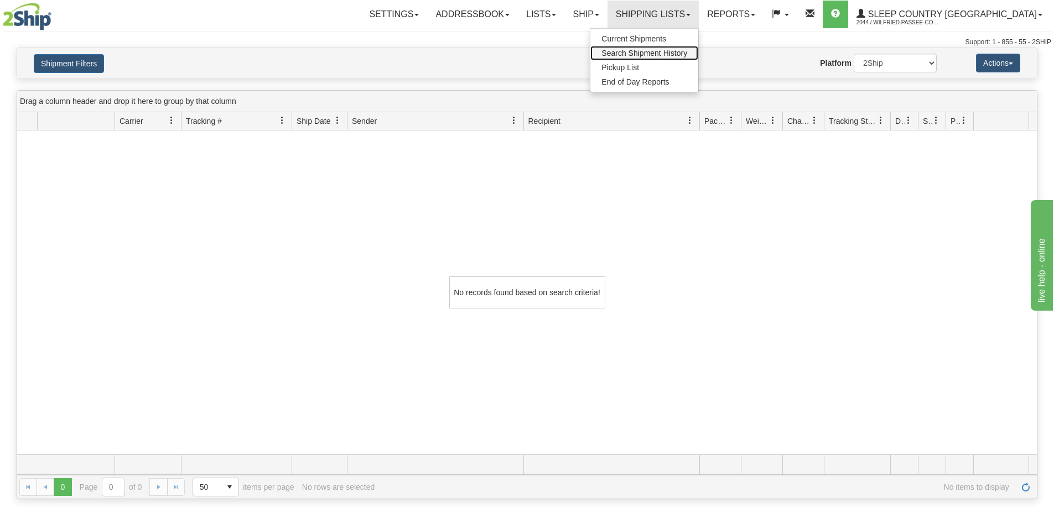
click at [687, 54] on span "Search Shipment History" at bounding box center [644, 53] width 86 height 9
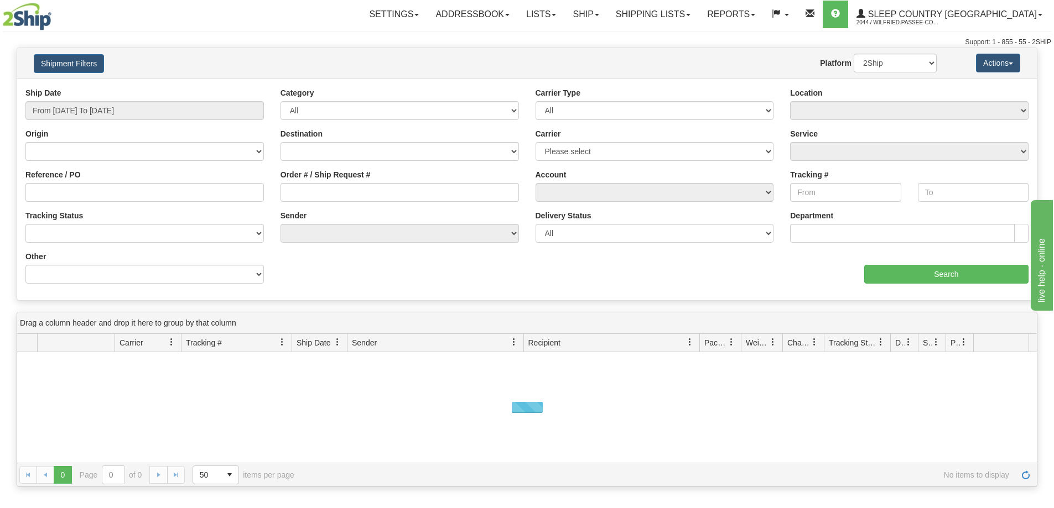
click at [109, 97] on div "Ship Date From [DATE] To [DATE]" at bounding box center [144, 103] width 238 height 33
click at [104, 103] on input "From [DATE] To [DATE]" at bounding box center [144, 110] width 238 height 19
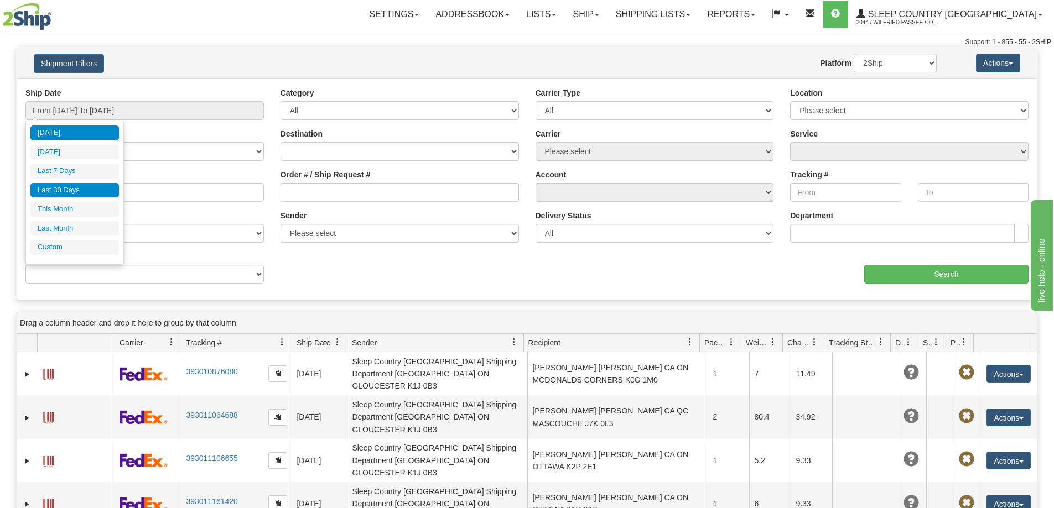
drag, startPoint x: 91, startPoint y: 191, endPoint x: 119, endPoint y: 190, distance: 28.2
click at [91, 191] on li "Last 30 Days" at bounding box center [74, 190] width 88 height 15
type input "From [DATE] To [DATE]"
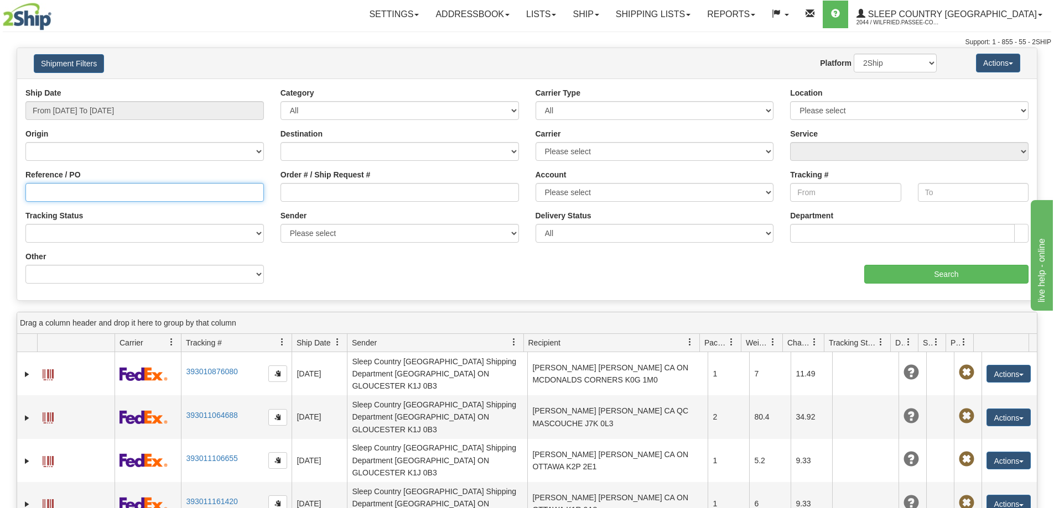
click at [123, 197] on input "Reference / PO" at bounding box center [144, 192] width 238 height 19
type input "1054533"
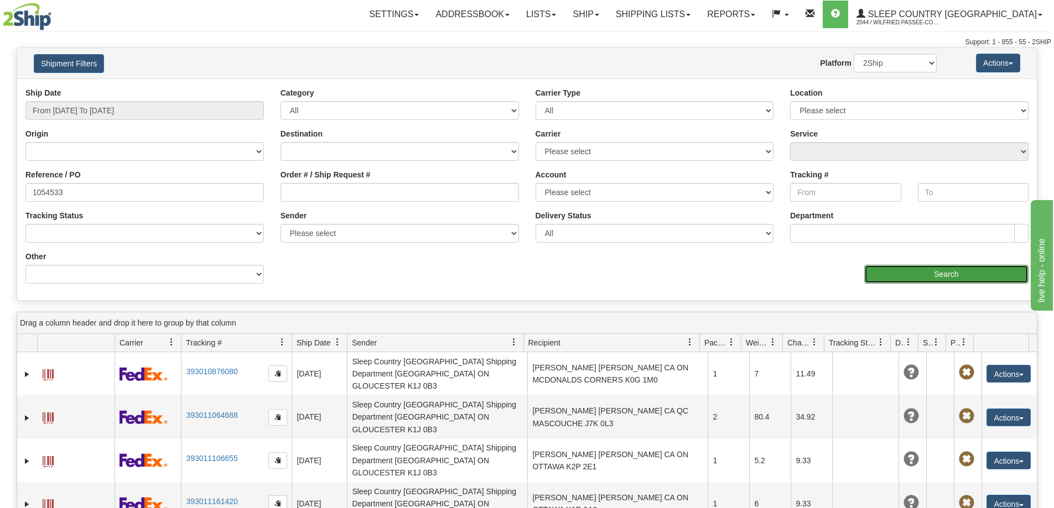
click at [874, 273] on input "Search" at bounding box center [946, 274] width 164 height 19
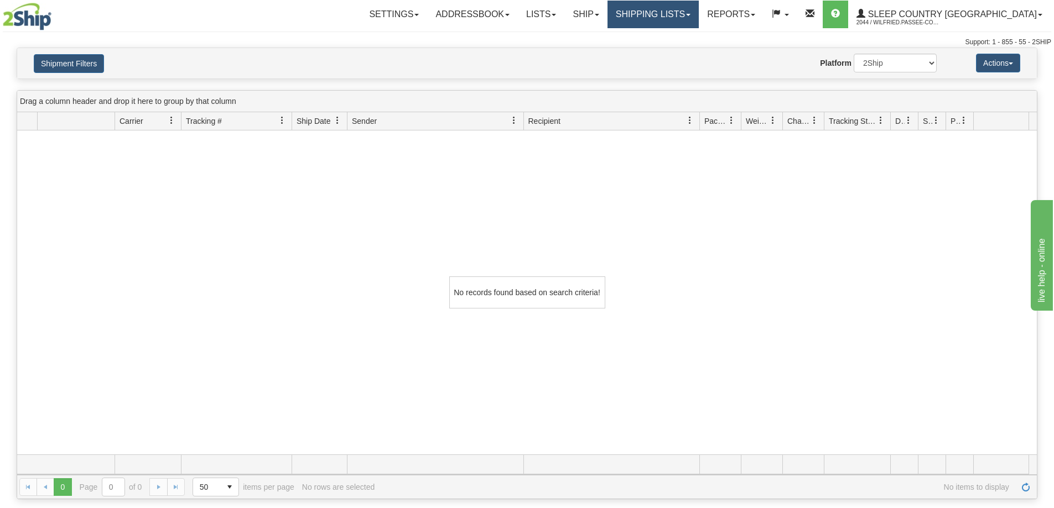
click at [699, 18] on link "Shipping lists" at bounding box center [652, 15] width 91 height 28
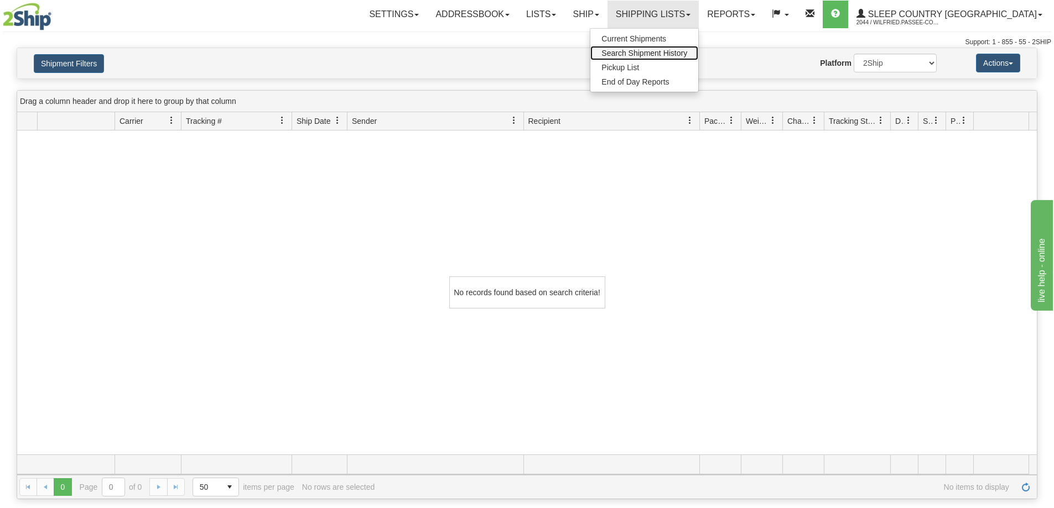
click at [687, 51] on span "Search Shipment History" at bounding box center [644, 53] width 86 height 9
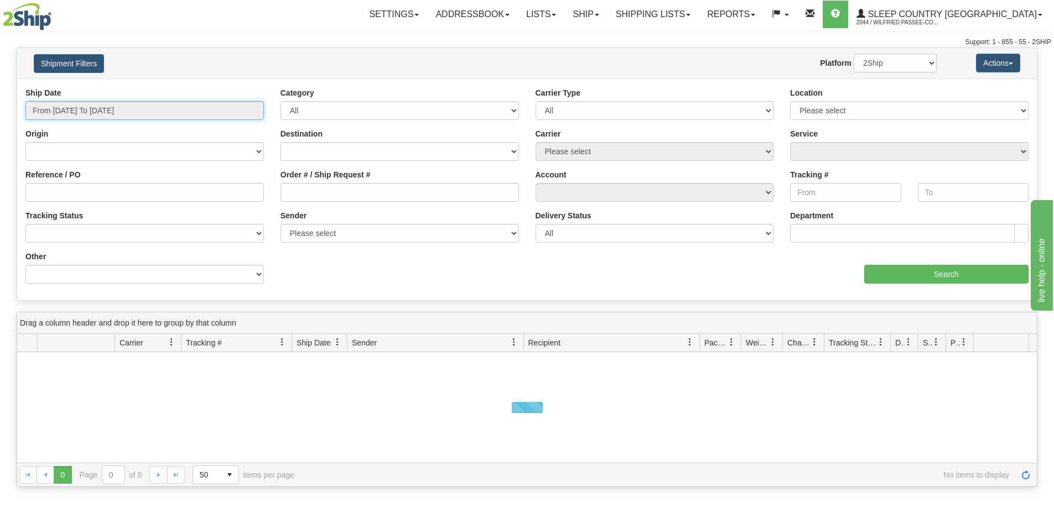
click at [84, 109] on input "From [DATE] To [DATE]" at bounding box center [144, 110] width 238 height 19
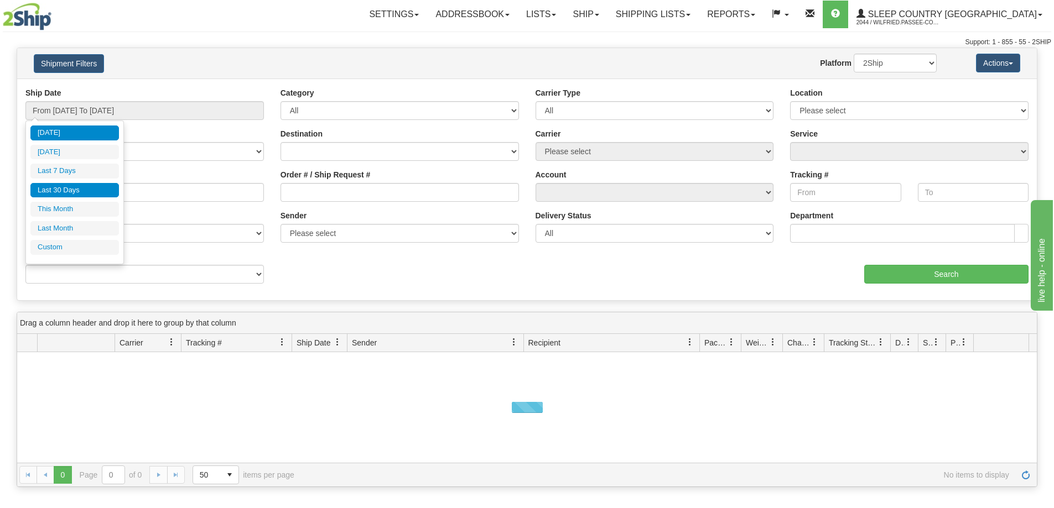
click at [85, 183] on li "Last 30 Days" at bounding box center [74, 190] width 88 height 15
type input "From [DATE] To [DATE]"
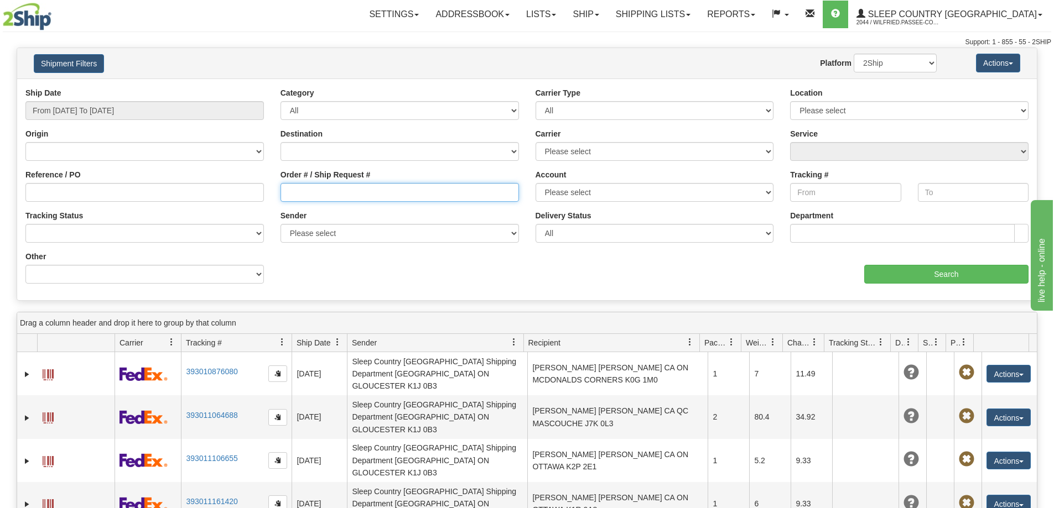
drag, startPoint x: 371, startPoint y: 192, endPoint x: 420, endPoint y: 206, distance: 51.1
click at [371, 192] on input "Order # / Ship Request #" at bounding box center [399, 192] width 238 height 19
paste input "9002I053470"
type input "9002I053470"
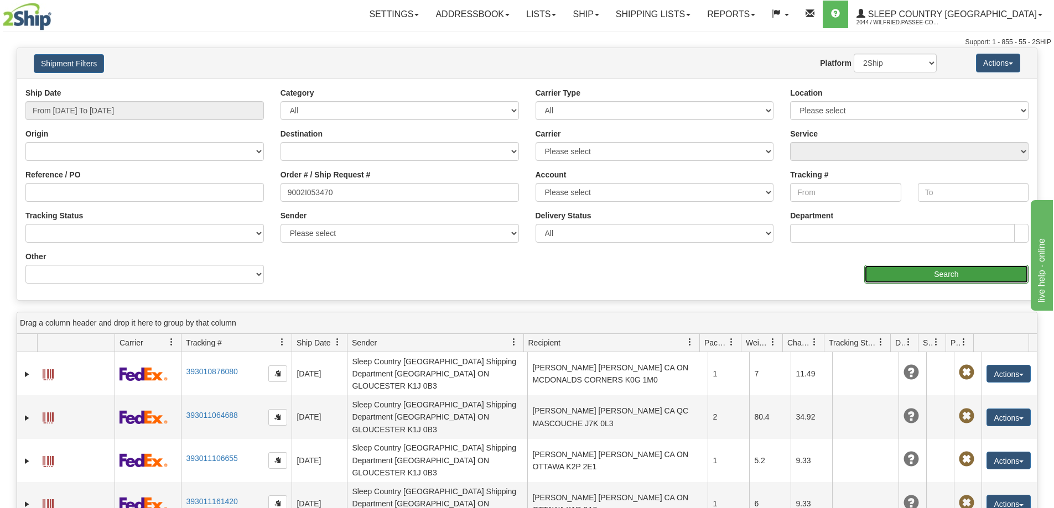
click at [914, 275] on input "Search" at bounding box center [946, 274] width 164 height 19
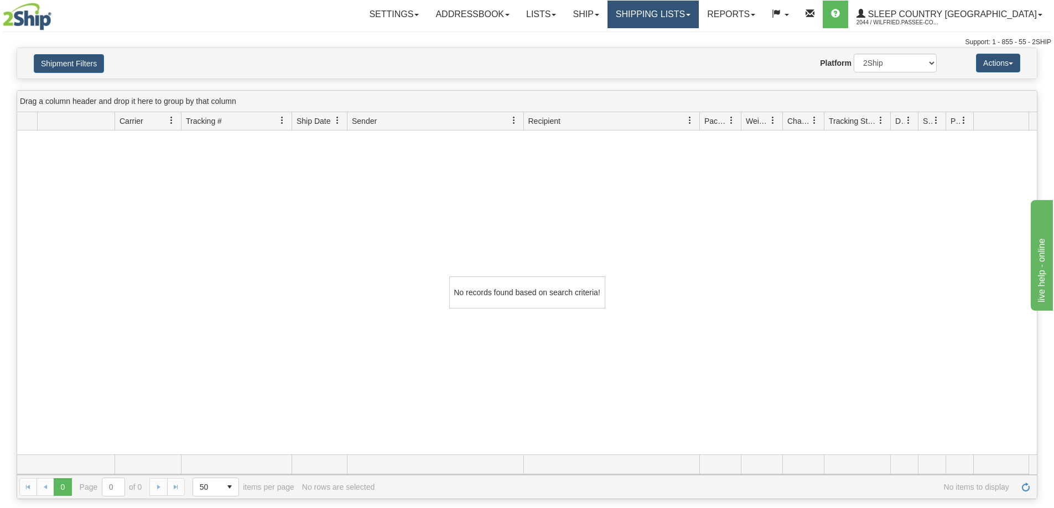
click at [696, 19] on link "Shipping lists" at bounding box center [652, 15] width 91 height 28
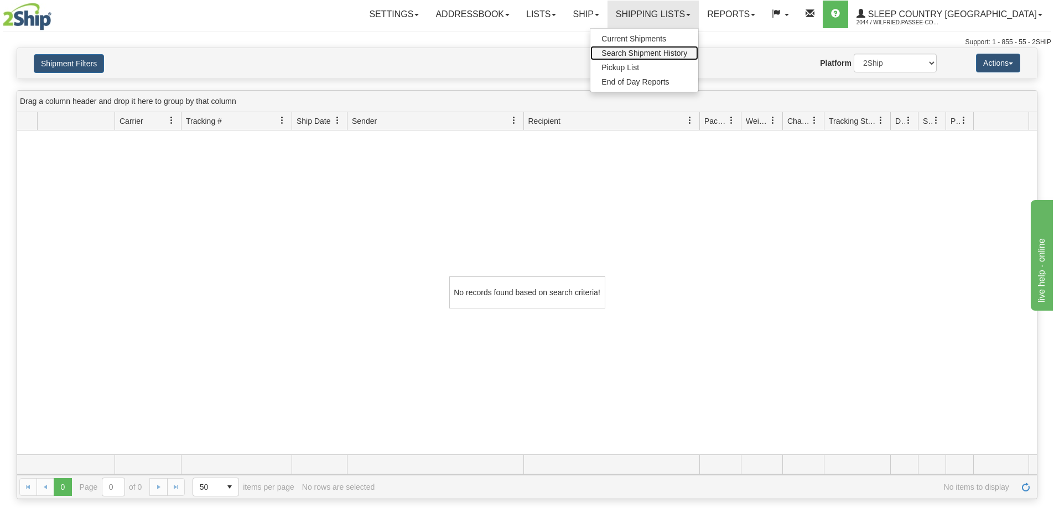
click at [687, 49] on span "Search Shipment History" at bounding box center [644, 53] width 86 height 9
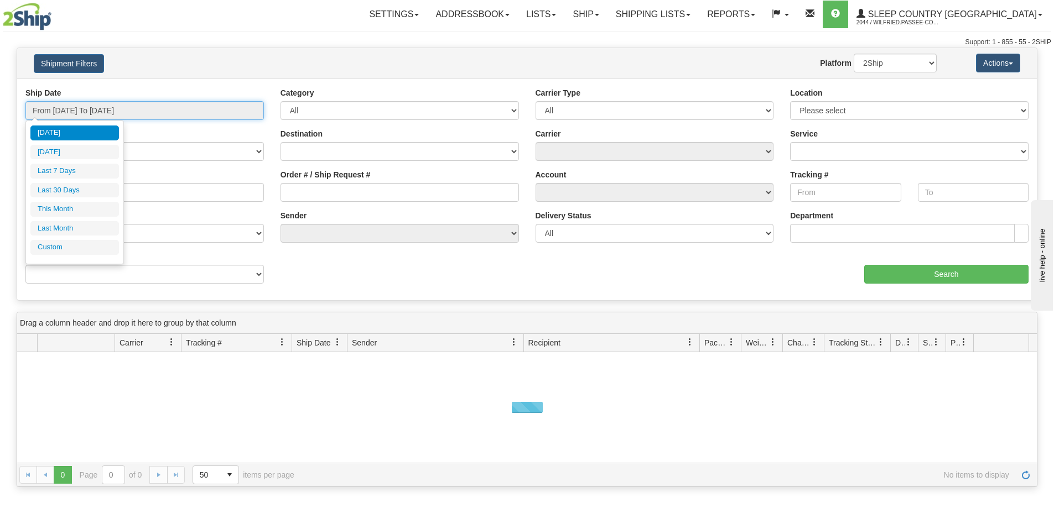
click at [71, 105] on input "From [DATE] To [DATE]" at bounding box center [144, 110] width 238 height 19
click at [62, 191] on li "Last 30 Days" at bounding box center [74, 190] width 88 height 15
type input "From [DATE] To [DATE]"
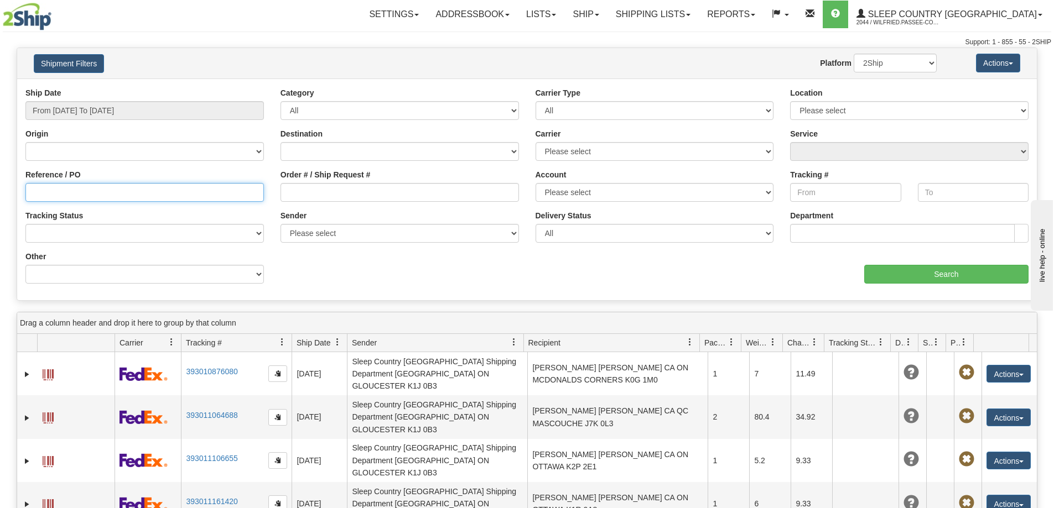
click at [112, 189] on input "Reference / PO" at bounding box center [144, 192] width 238 height 19
paste input "9002I053470"
type input "9002I053470"
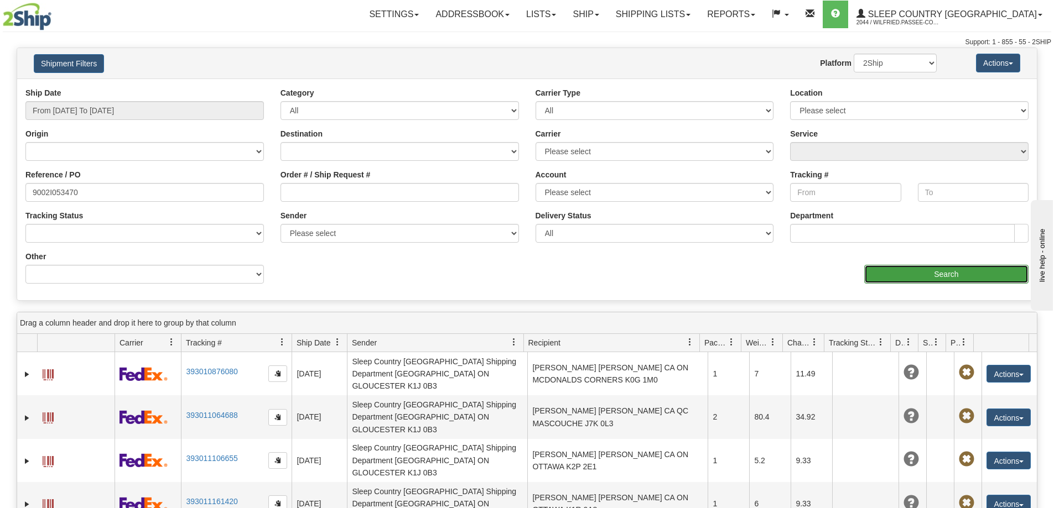
click at [991, 275] on input "Search" at bounding box center [946, 274] width 164 height 19
